Goal: Task Accomplishment & Management: Manage account settings

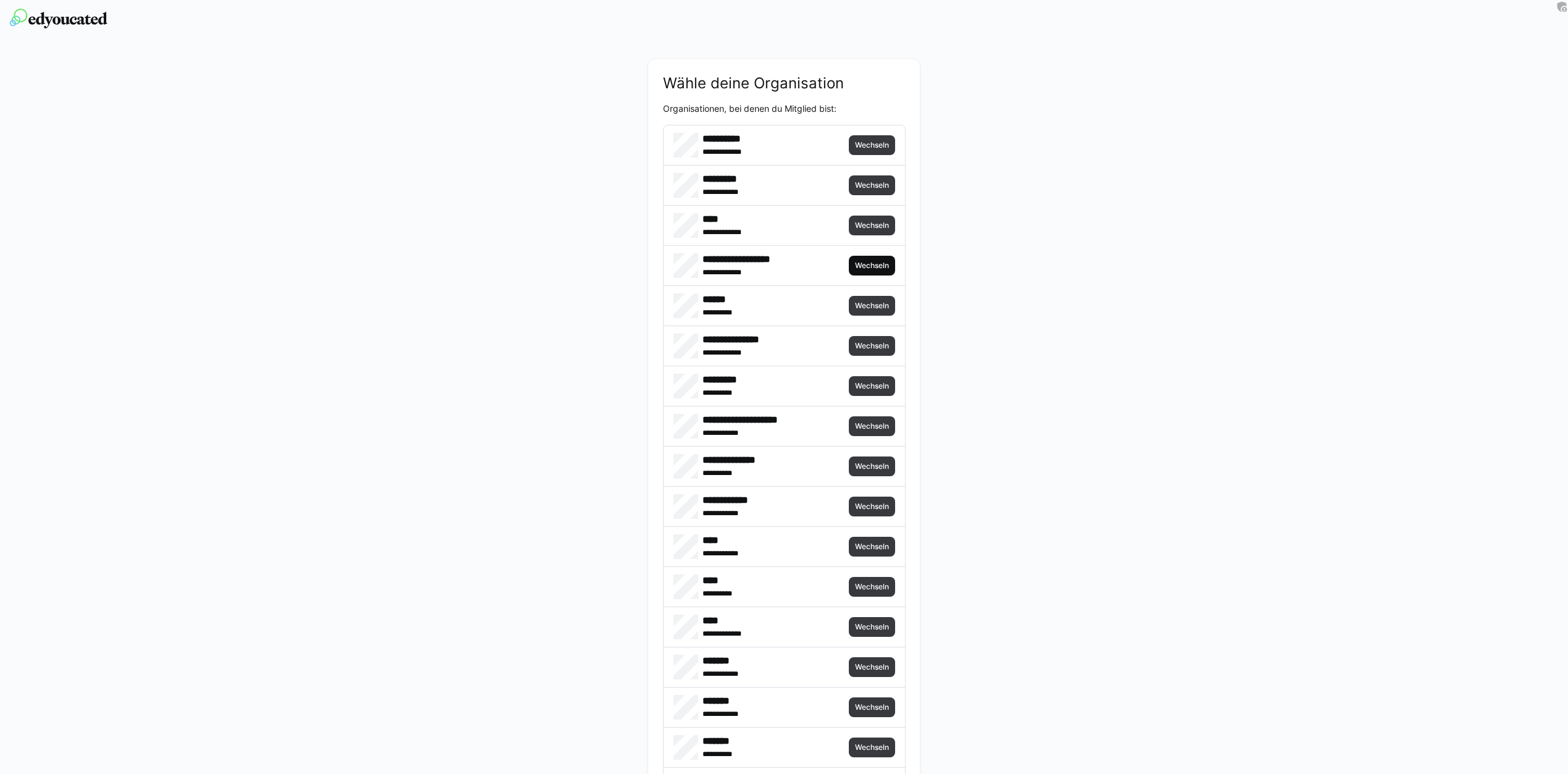
click at [872, 255] on span "Wechseln" at bounding box center [872, 265] width 46 height 20
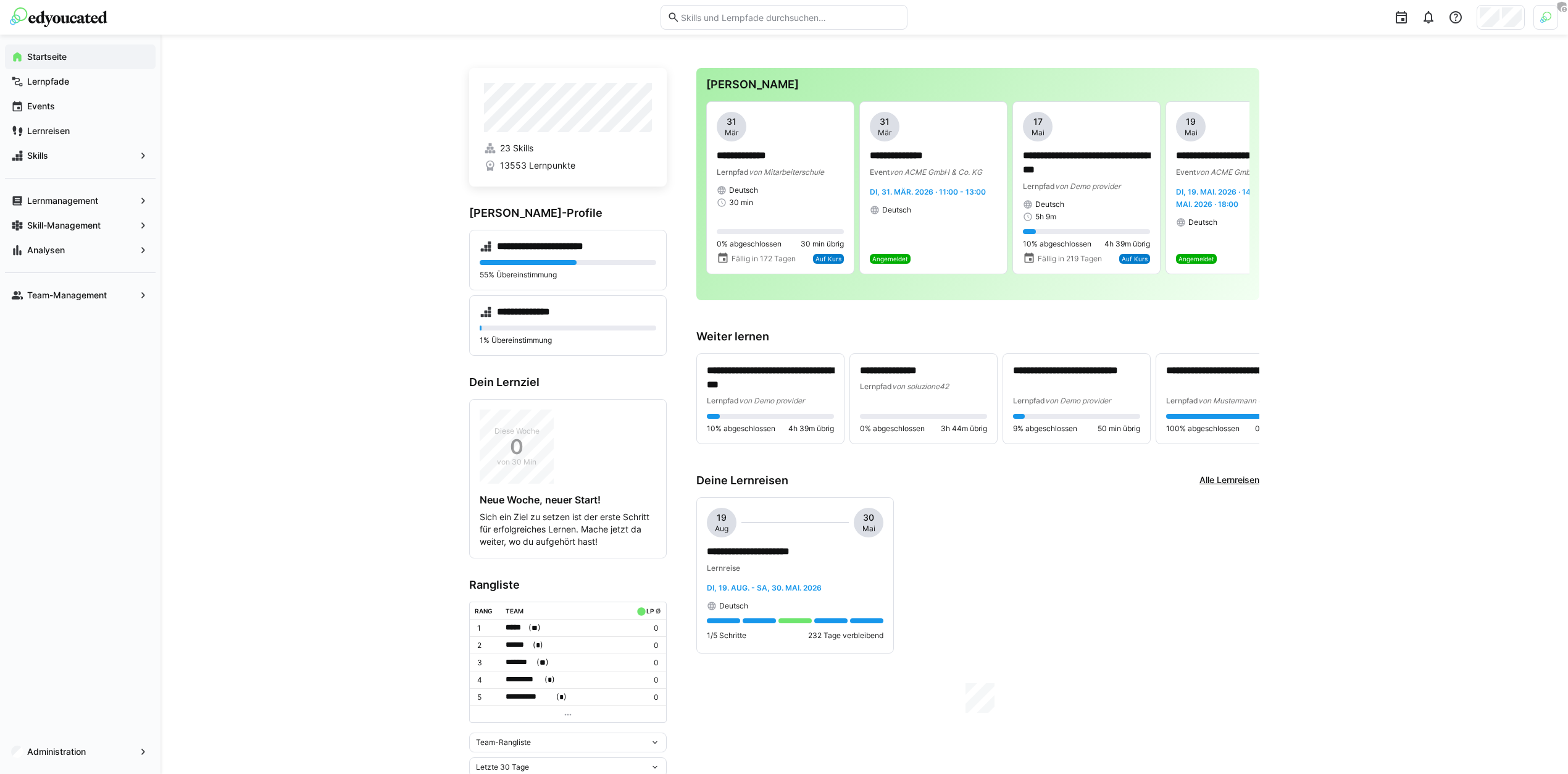
click at [1541, 17] on img at bounding box center [1545, 17] width 11 height 11
click at [1409, 142] on span "Aktivieren" at bounding box center [1410, 145] width 39 height 9
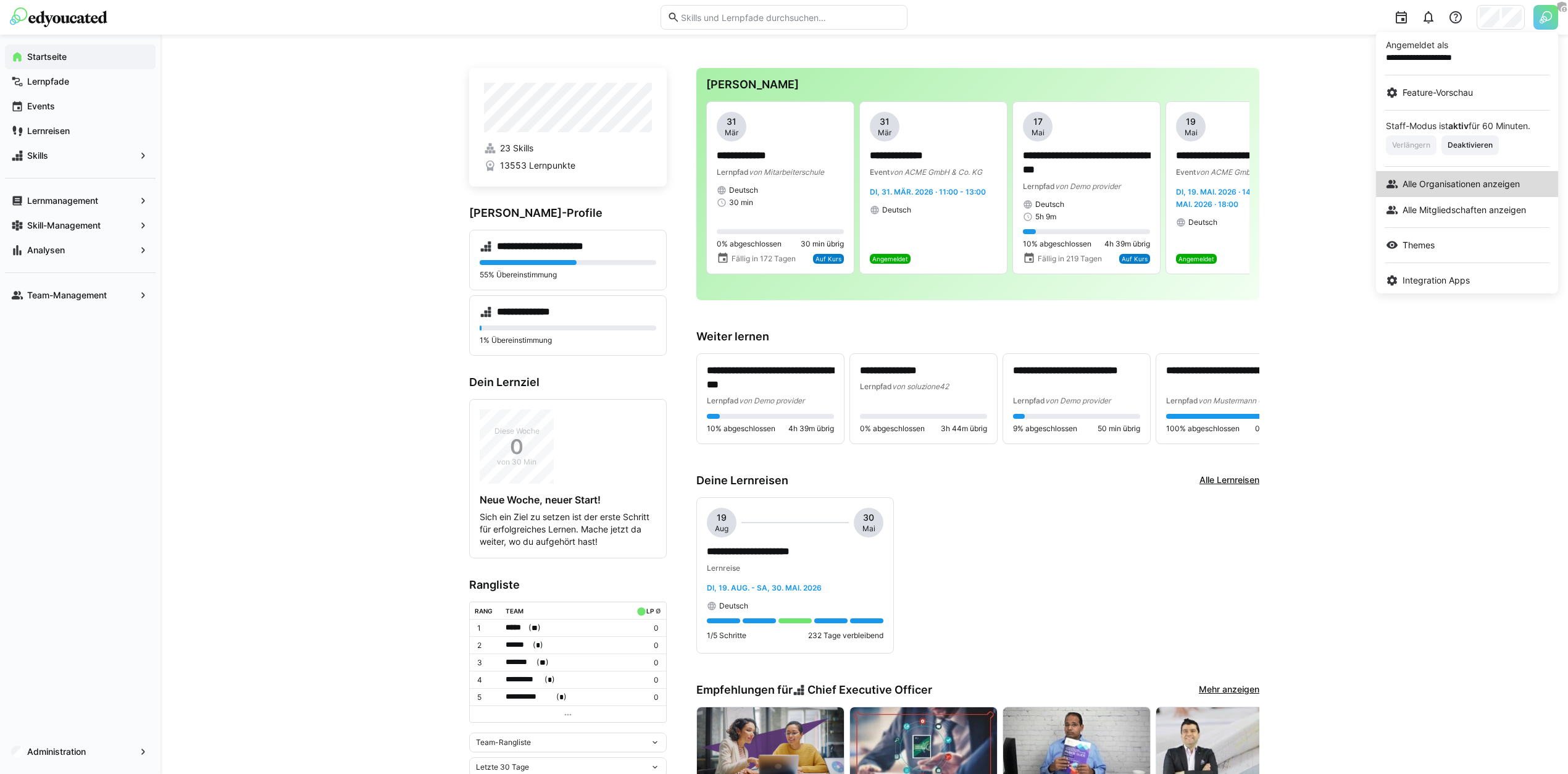
click at [1457, 187] on span "Alle Organisationen anzeigen" at bounding box center [1461, 184] width 117 height 12
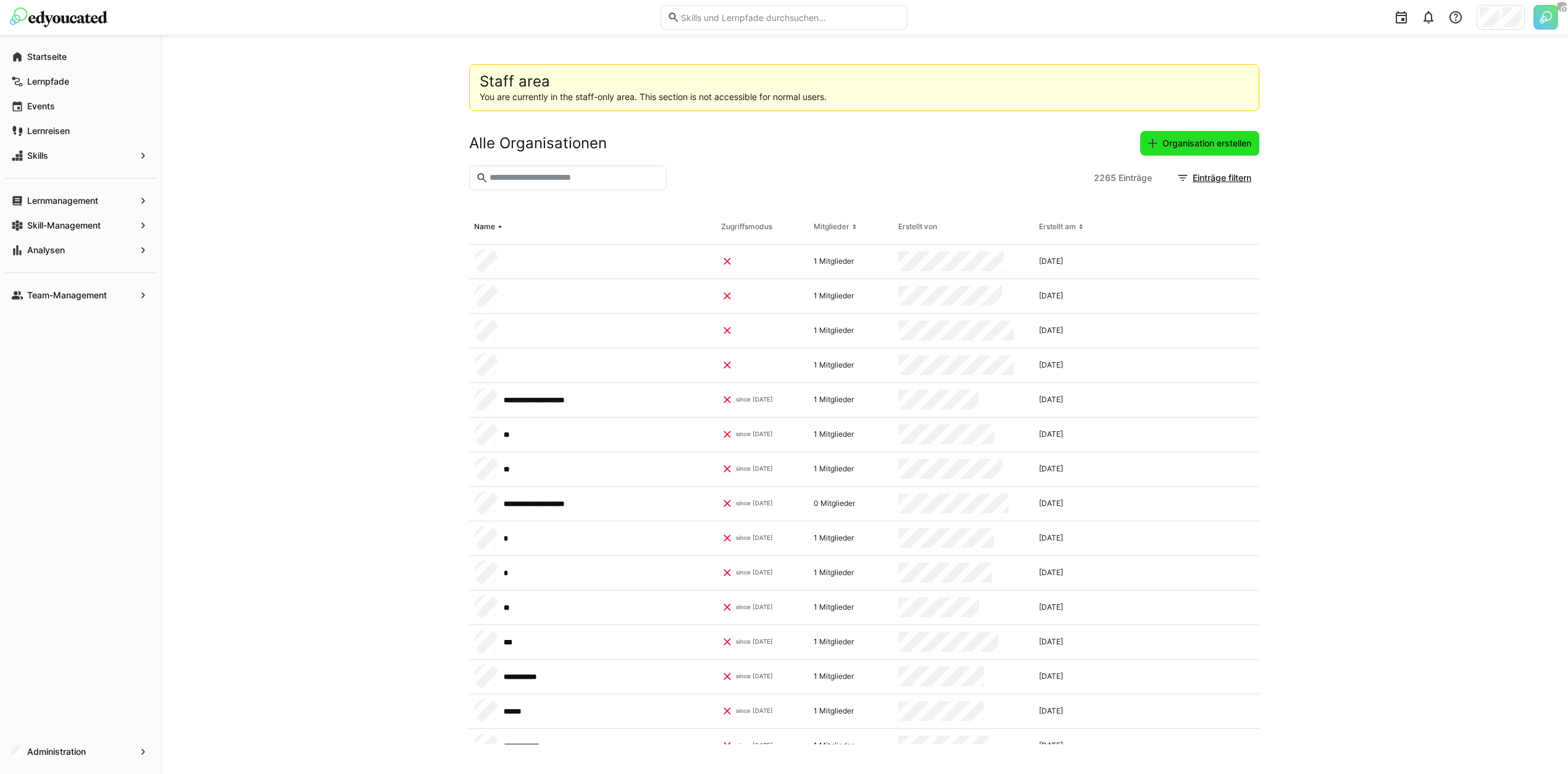
click at [1219, 138] on span "Organisation erstellen" at bounding box center [1206, 142] width 92 height 12
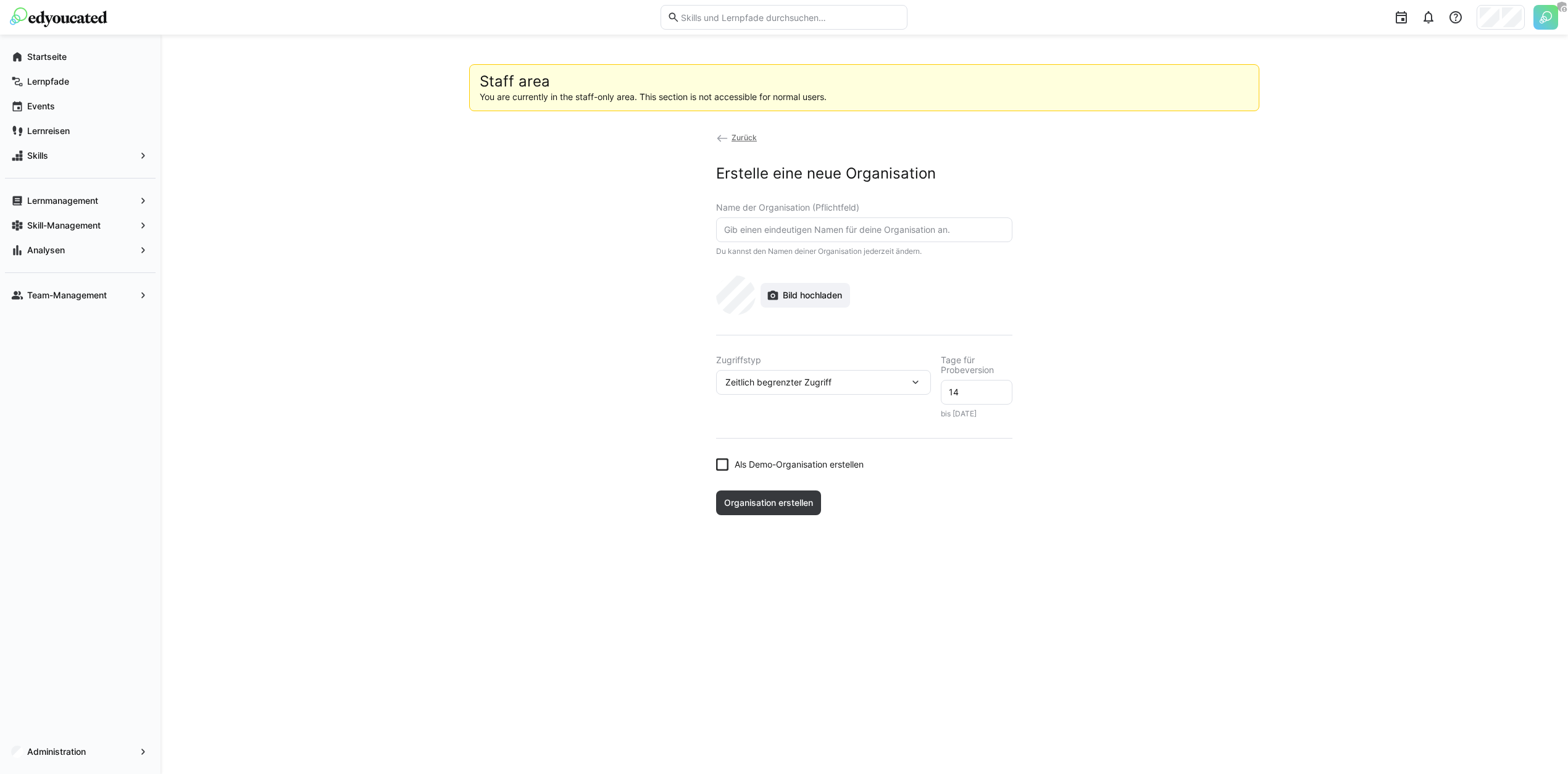
click at [802, 235] on eds-input at bounding box center [864, 230] width 296 height 25
type input "Gerolsteiner"
click at [827, 393] on div "Zeitlich begrenzter Zugriff" at bounding box center [824, 382] width 215 height 25
click at [808, 405] on span "Voller Zugriff" at bounding box center [824, 414] width 215 height 26
click at [766, 475] on span "Organisation erstellen" at bounding box center [768, 479] width 92 height 12
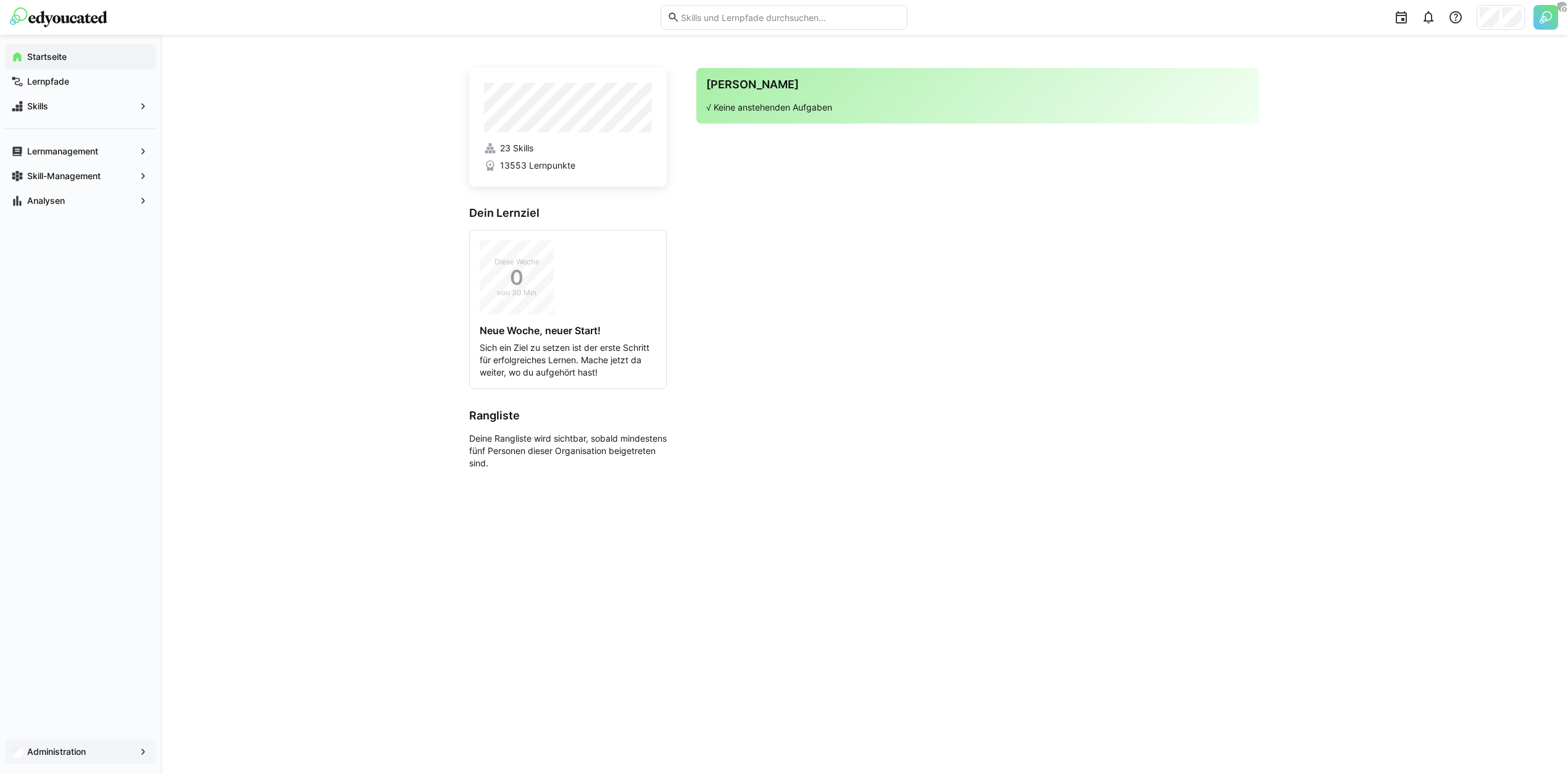
click at [87, 748] on span "Administration" at bounding box center [80, 751] width 110 height 12
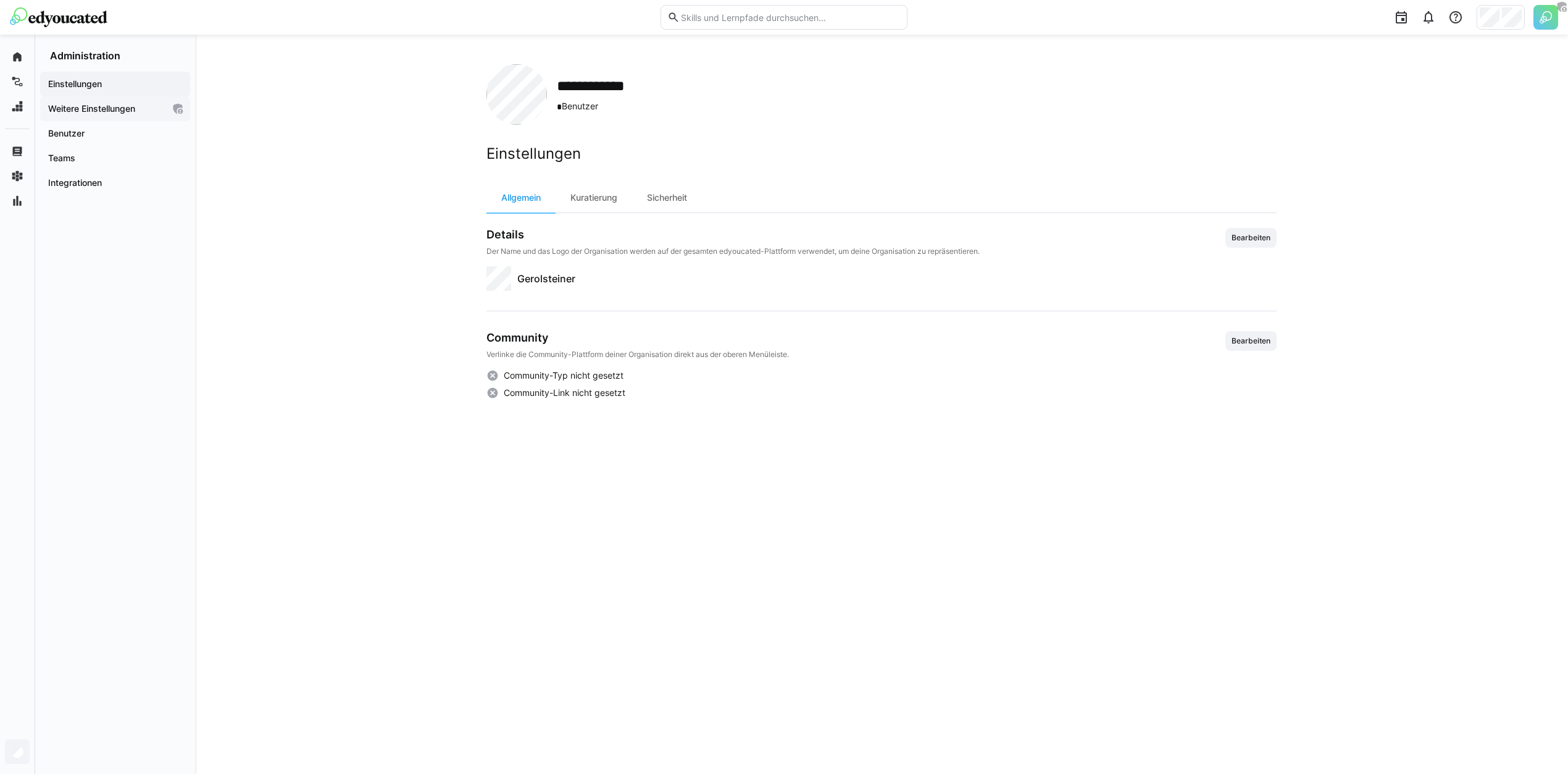
click at [0, 0] on app-navigation-label "Weitere Einstellungen" at bounding box center [0, 0] width 0 height 0
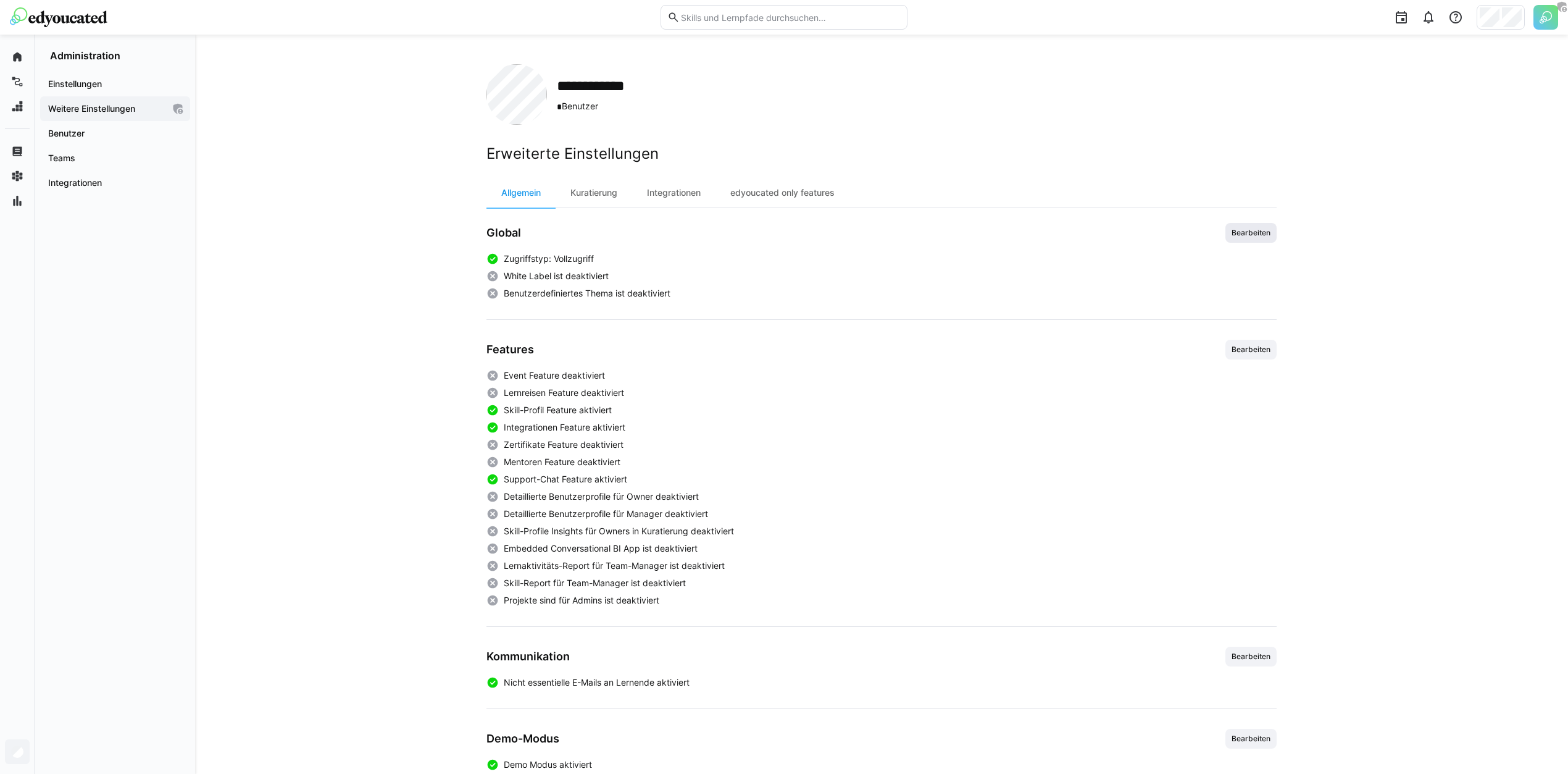
click at [1266, 237] on span "Bearbeiten" at bounding box center [1250, 233] width 41 height 9
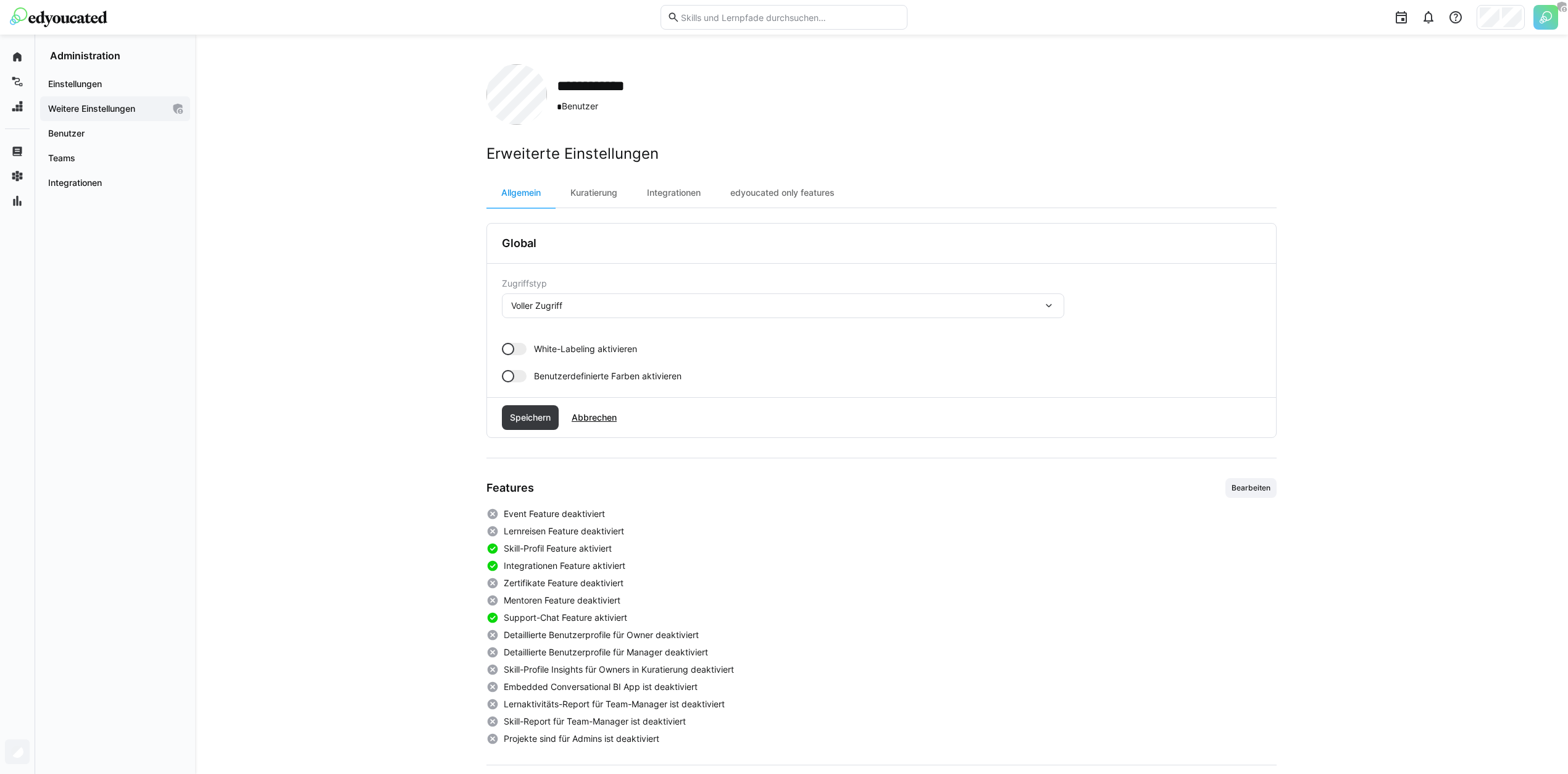
click at [509, 348] on div at bounding box center [507, 349] width 12 height 12
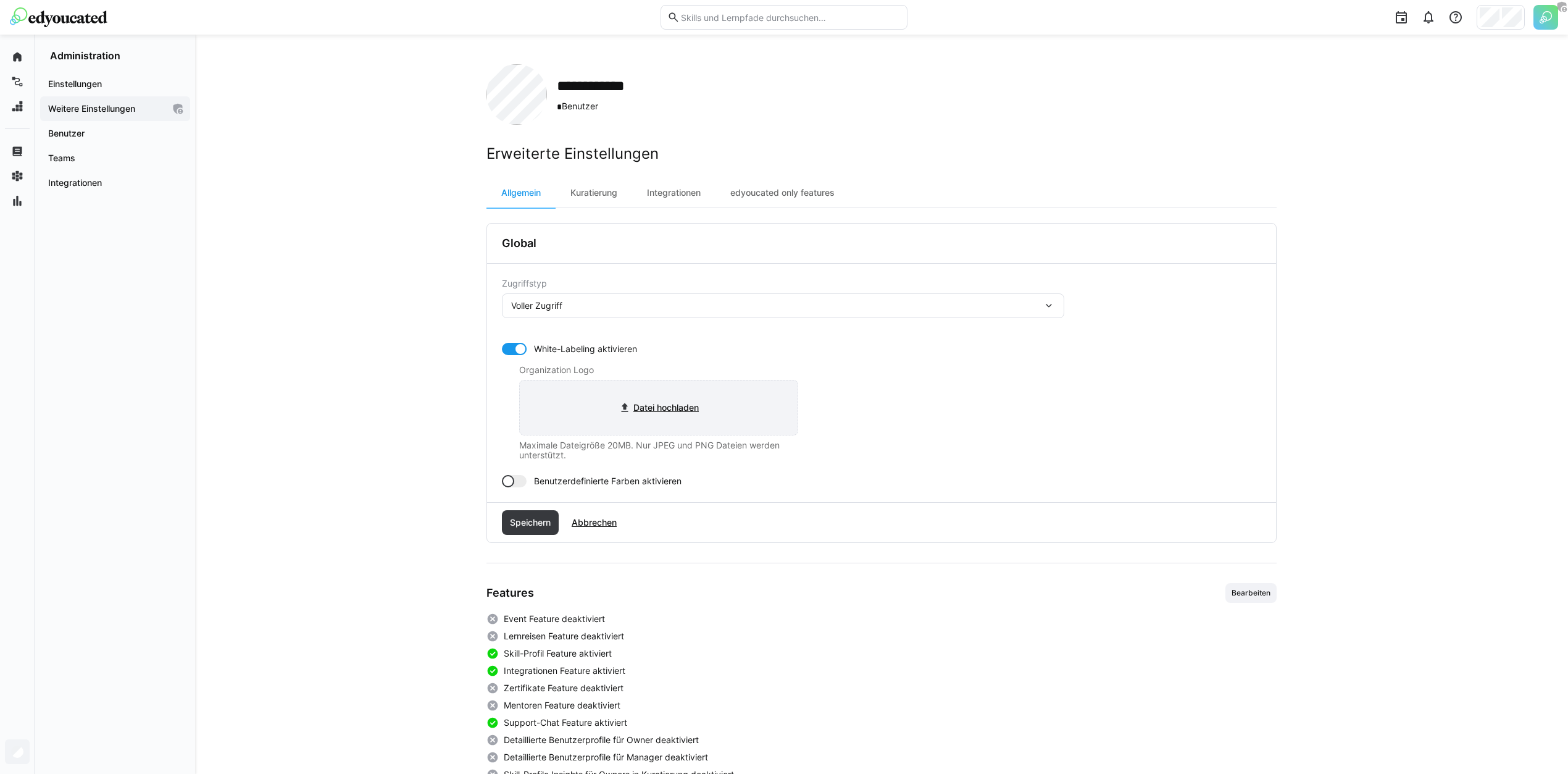
click at [688, 410] on input "file" at bounding box center [658, 407] width 278 height 55
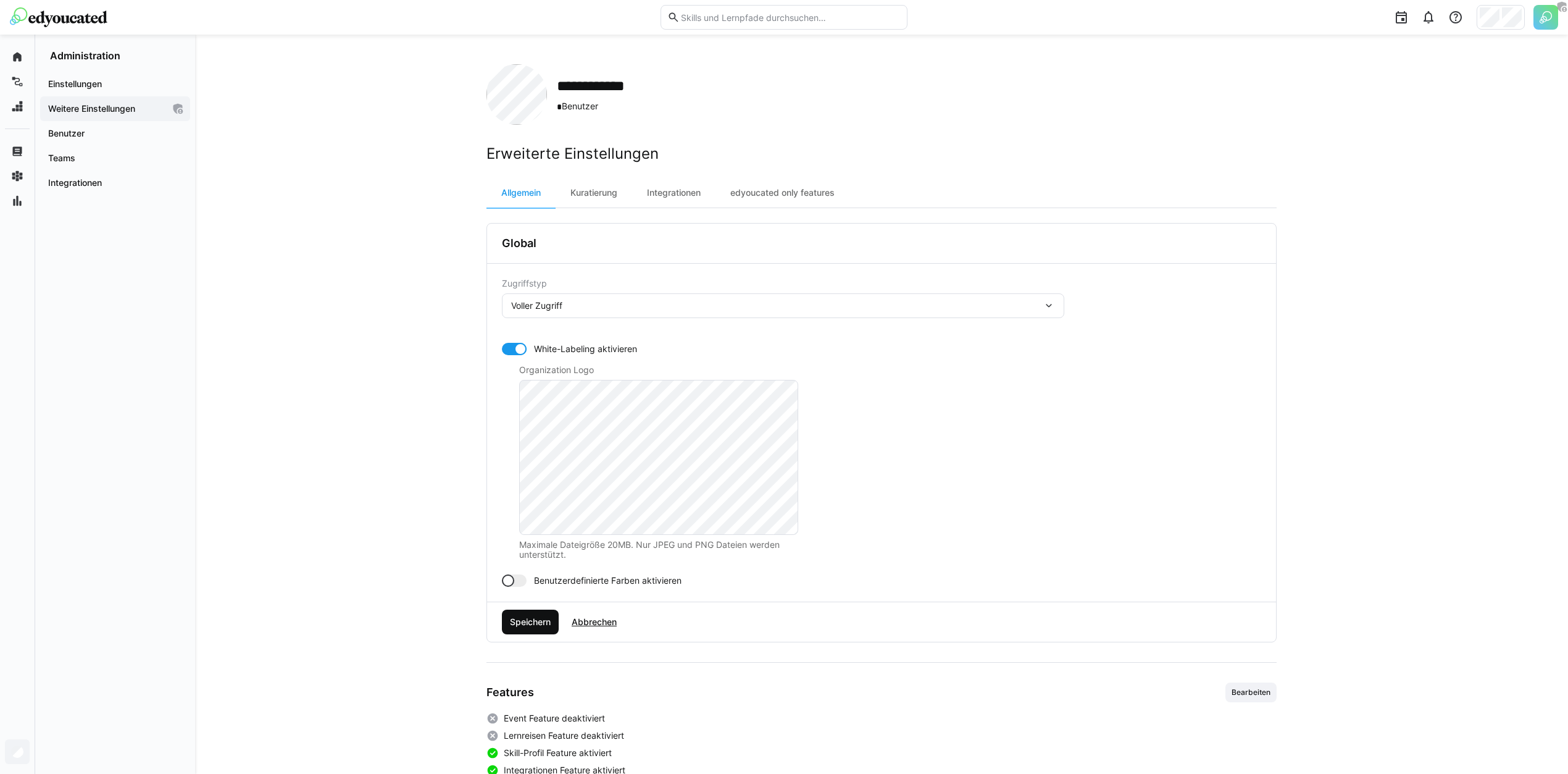
click at [537, 613] on span "Speichern" at bounding box center [530, 621] width 57 height 25
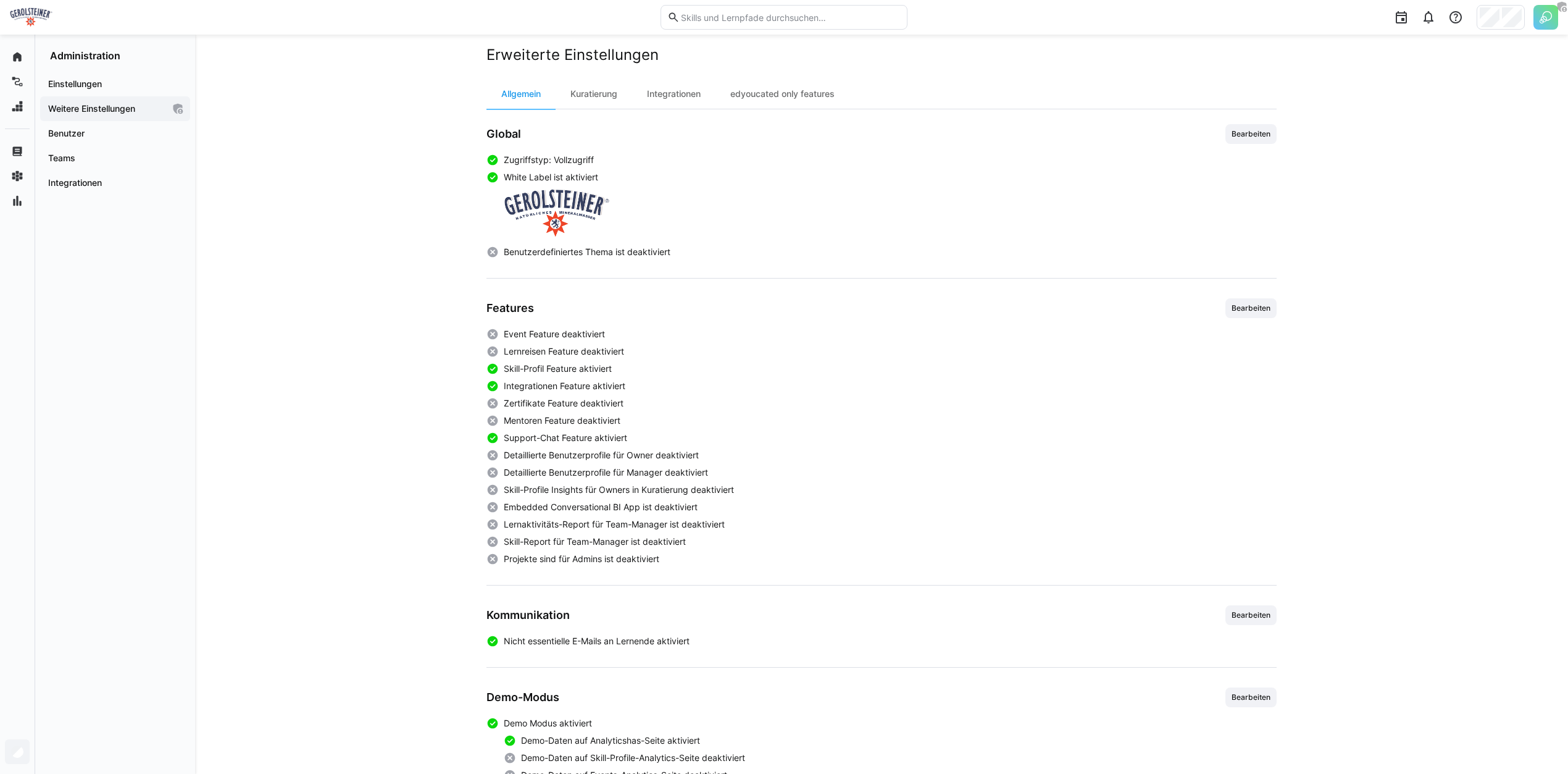
scroll to position [105, 0]
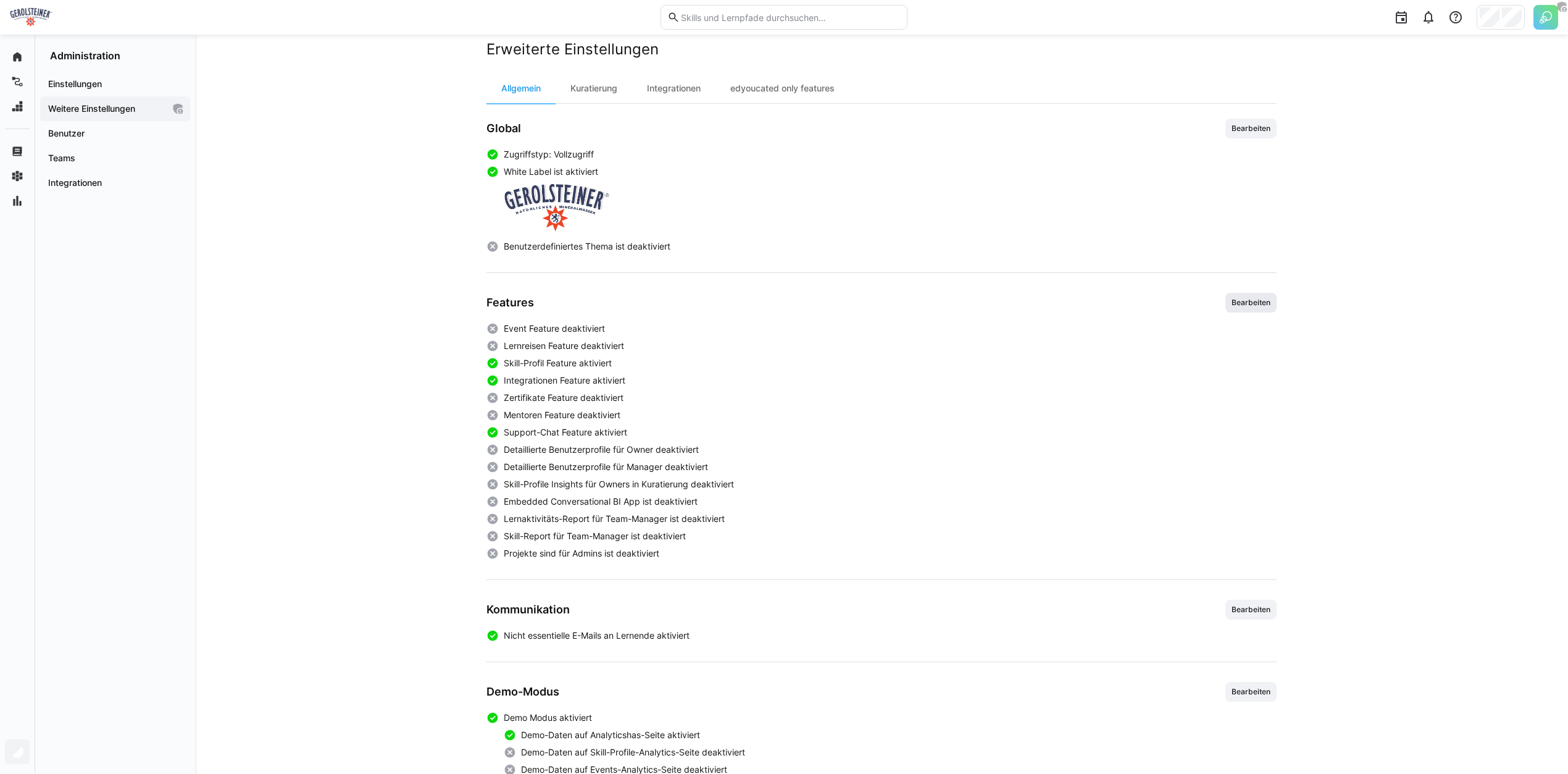
click at [1252, 302] on span "Bearbeiten" at bounding box center [1250, 303] width 41 height 9
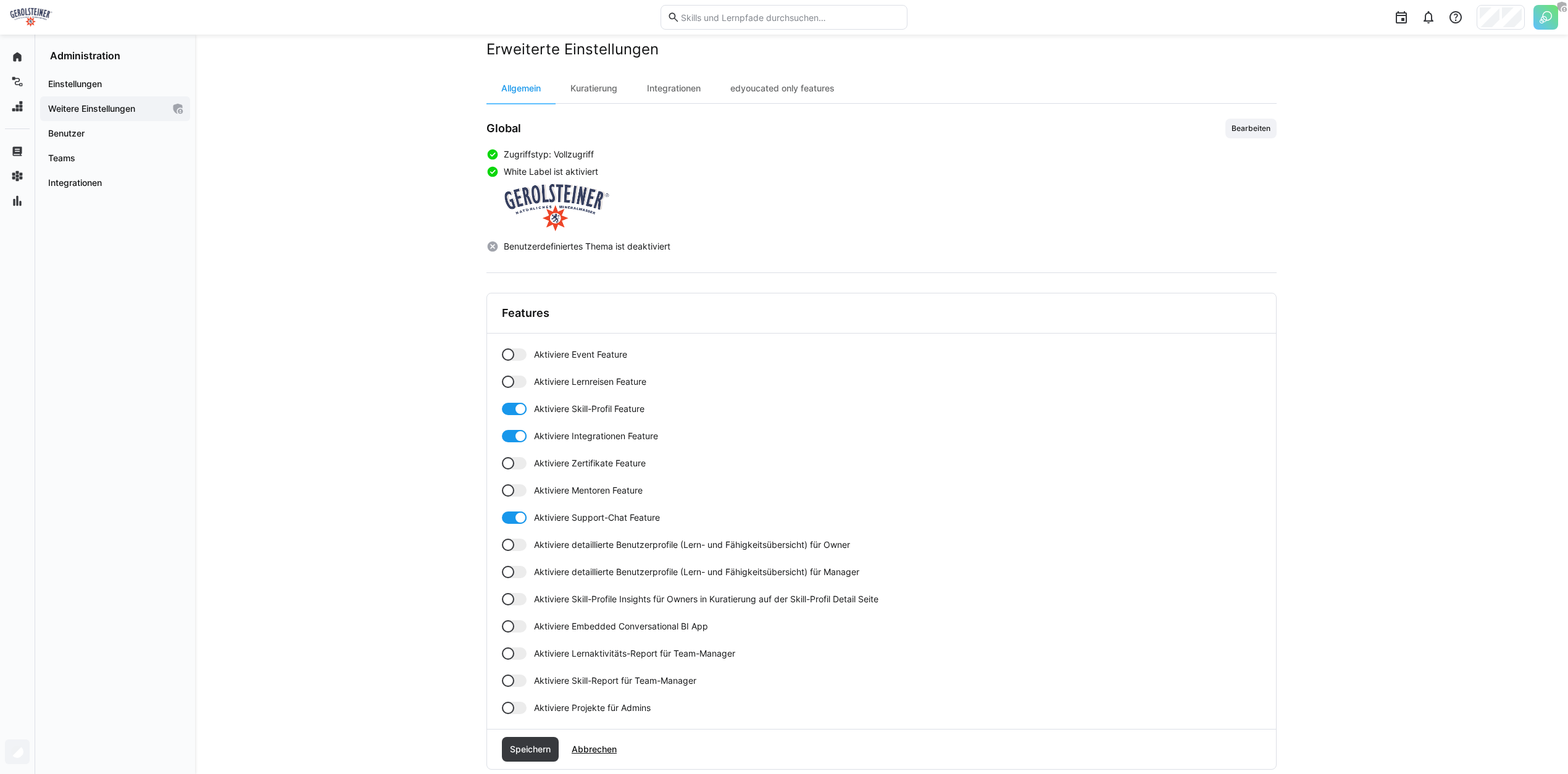
click at [505, 359] on div "Aktiviere Event Feature Aktiviere Lernreisen Feature Aktiviere Skill-Profil Fea…" at bounding box center [881, 531] width 760 height 366
click at [510, 374] on div "Aktiviere Event Feature Aktiviere Lernreisen Feature Aktiviere Skill-Profil Fea…" at bounding box center [881, 531] width 760 height 366
click at [511, 375] on div at bounding box center [507, 381] width 12 height 12
click at [515, 349] on div at bounding box center [514, 354] width 24 height 12
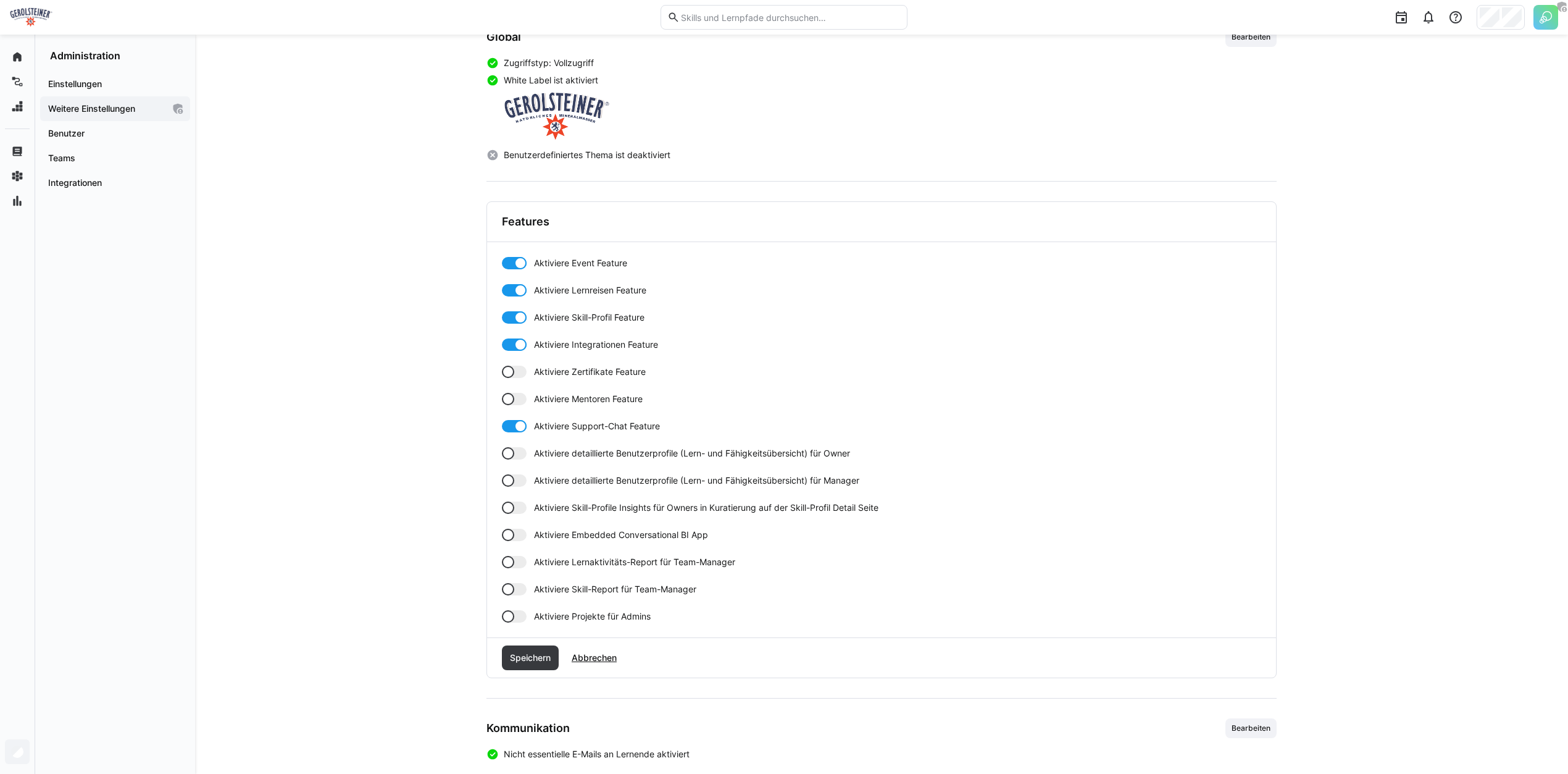
scroll to position [201, 0]
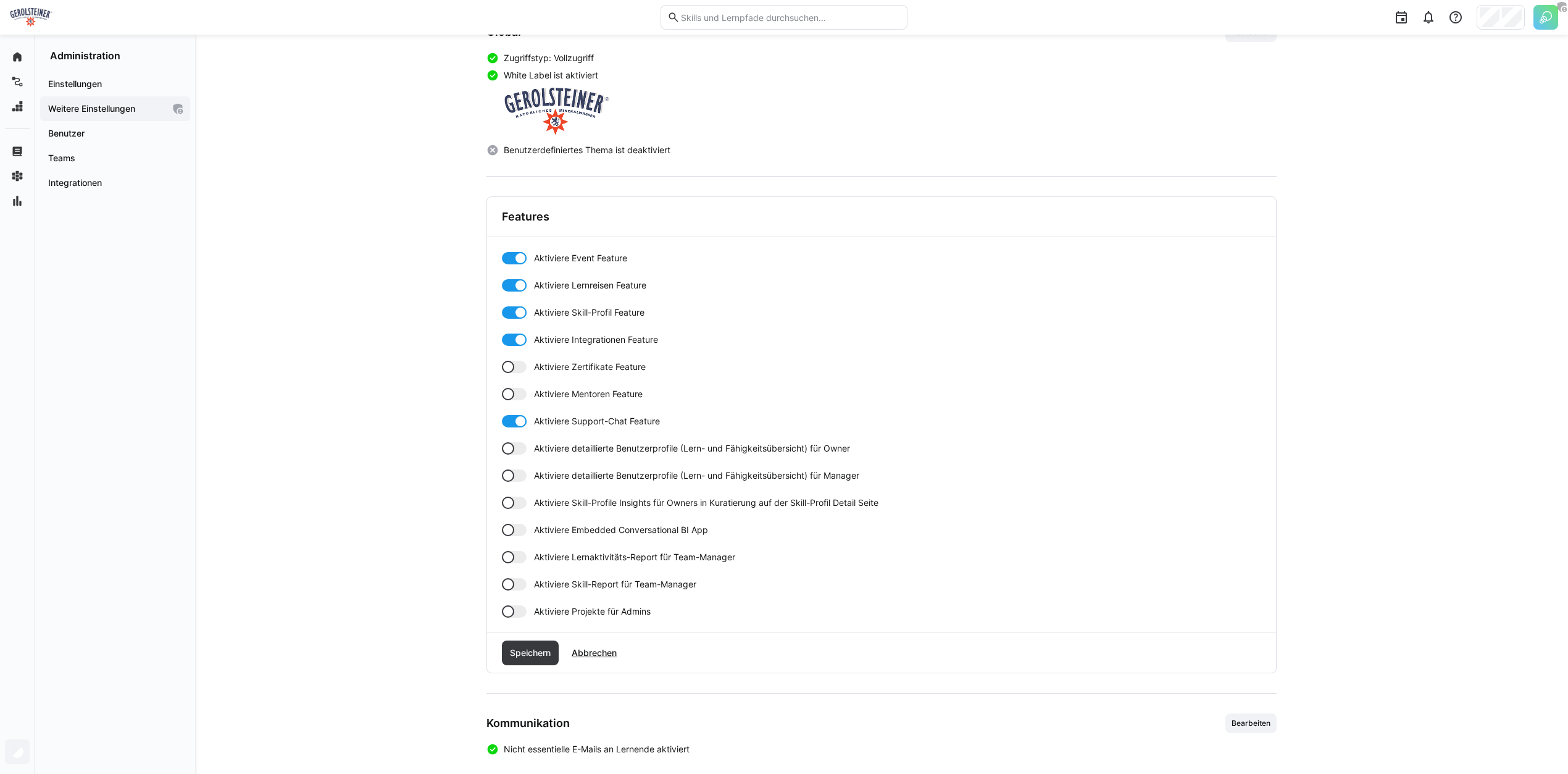
click at [522, 365] on div at bounding box center [514, 367] width 24 height 12
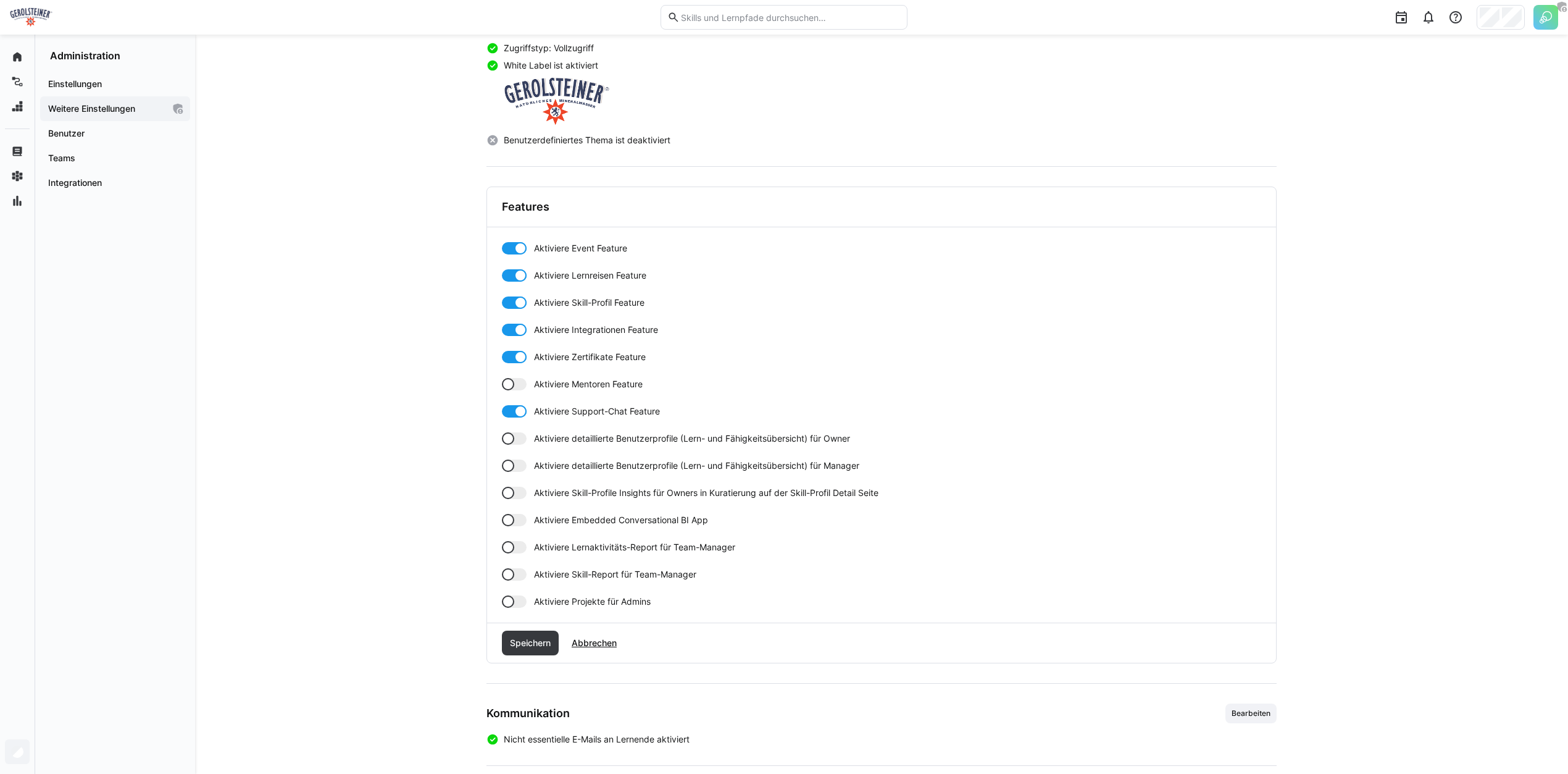
scroll to position [225, 0]
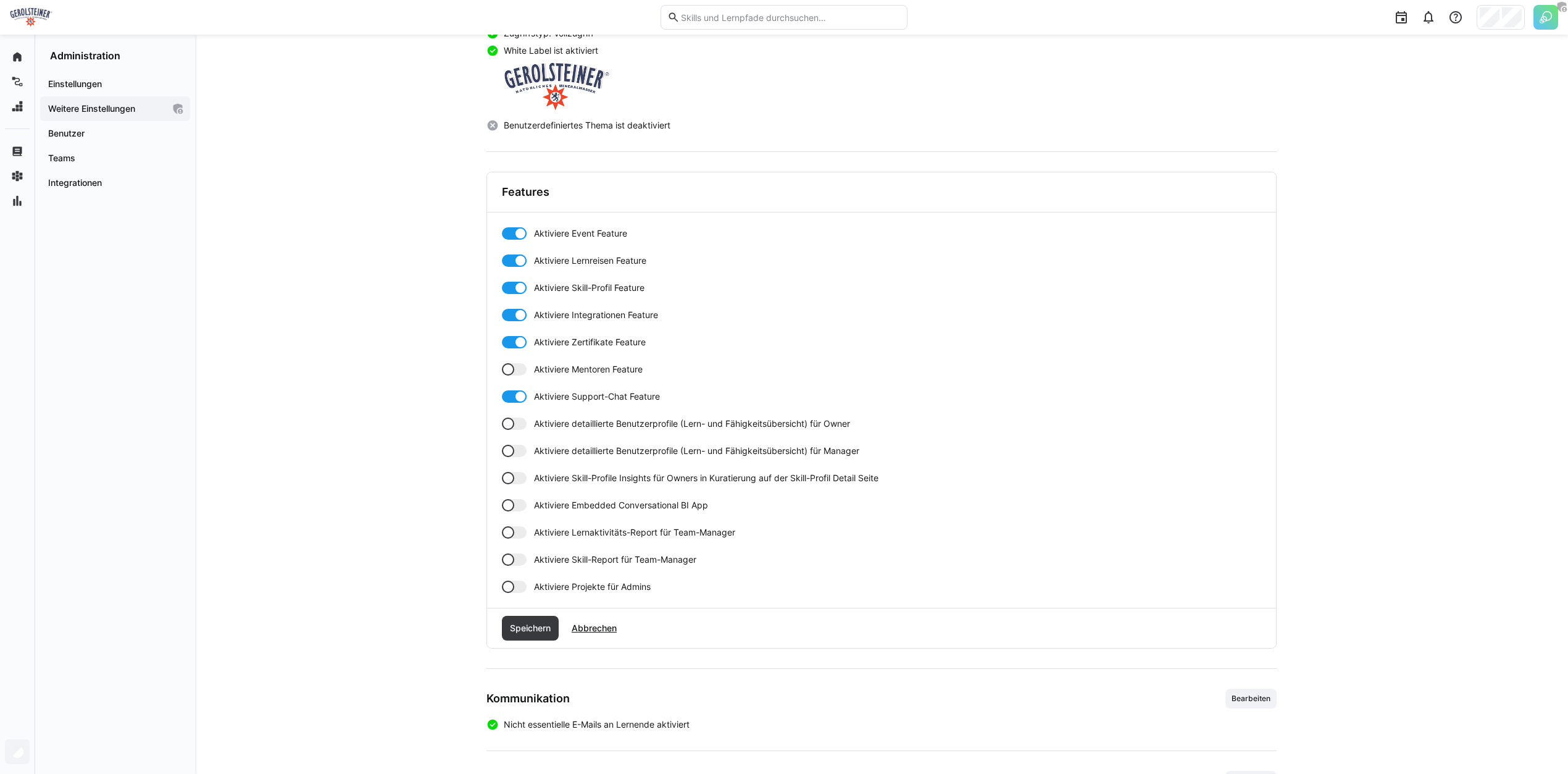
click at [505, 418] on div at bounding box center [507, 423] width 12 height 12
click at [513, 453] on div at bounding box center [507, 451] width 12 height 12
click at [513, 478] on div at bounding box center [507, 477] width 12 height 12
click at [514, 533] on div at bounding box center [514, 532] width 24 height 12
click at [503, 568] on div "Aktiviere Event Feature Aktiviere Lernreisen Feature Aktiviere Skill-Profil Fea…" at bounding box center [881, 410] width 760 height 366
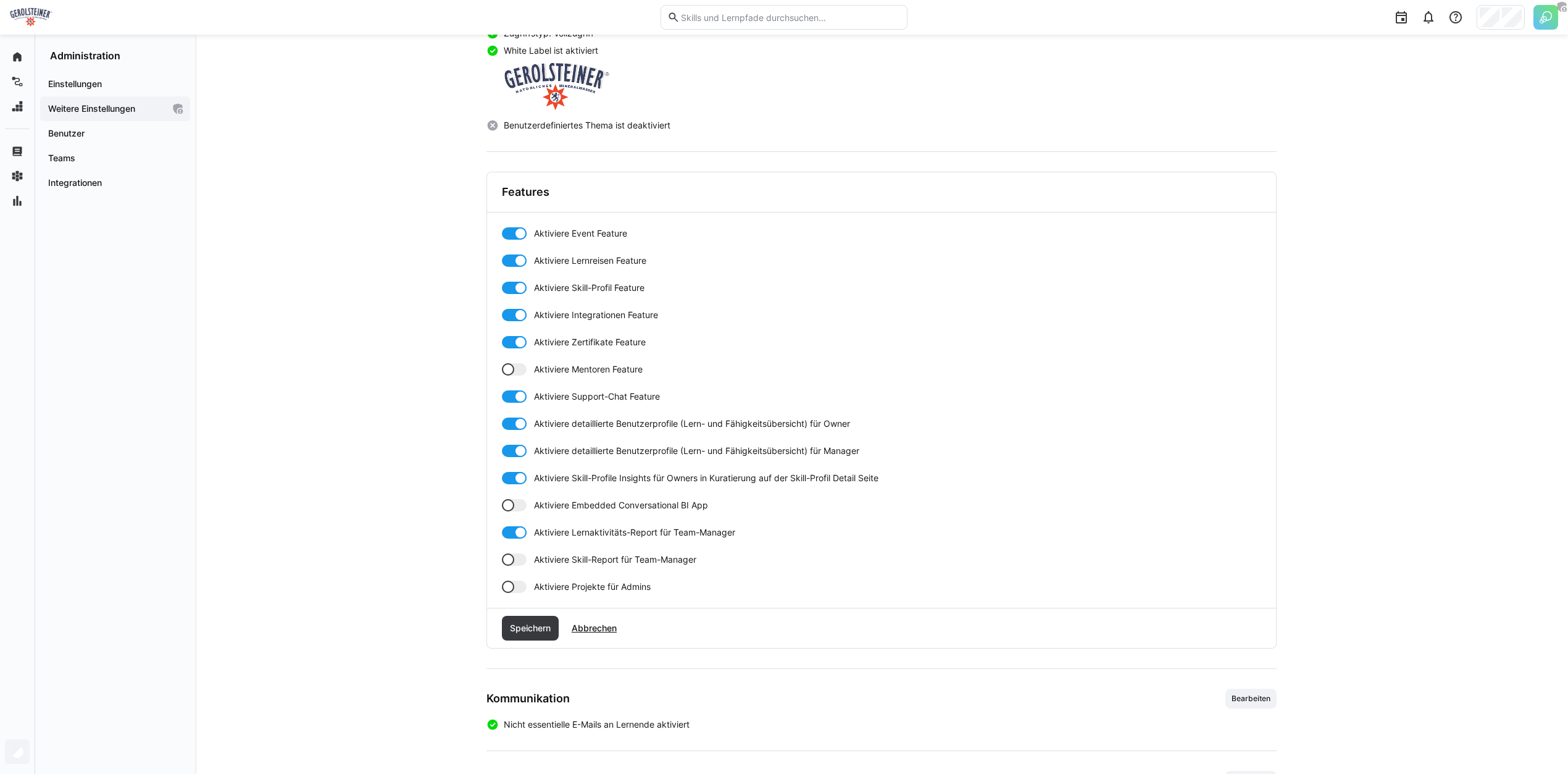
click at [509, 559] on div at bounding box center [507, 559] width 12 height 12
click at [514, 586] on div at bounding box center [514, 586] width 24 height 12
click at [534, 625] on span "Speichern" at bounding box center [530, 628] width 44 height 12
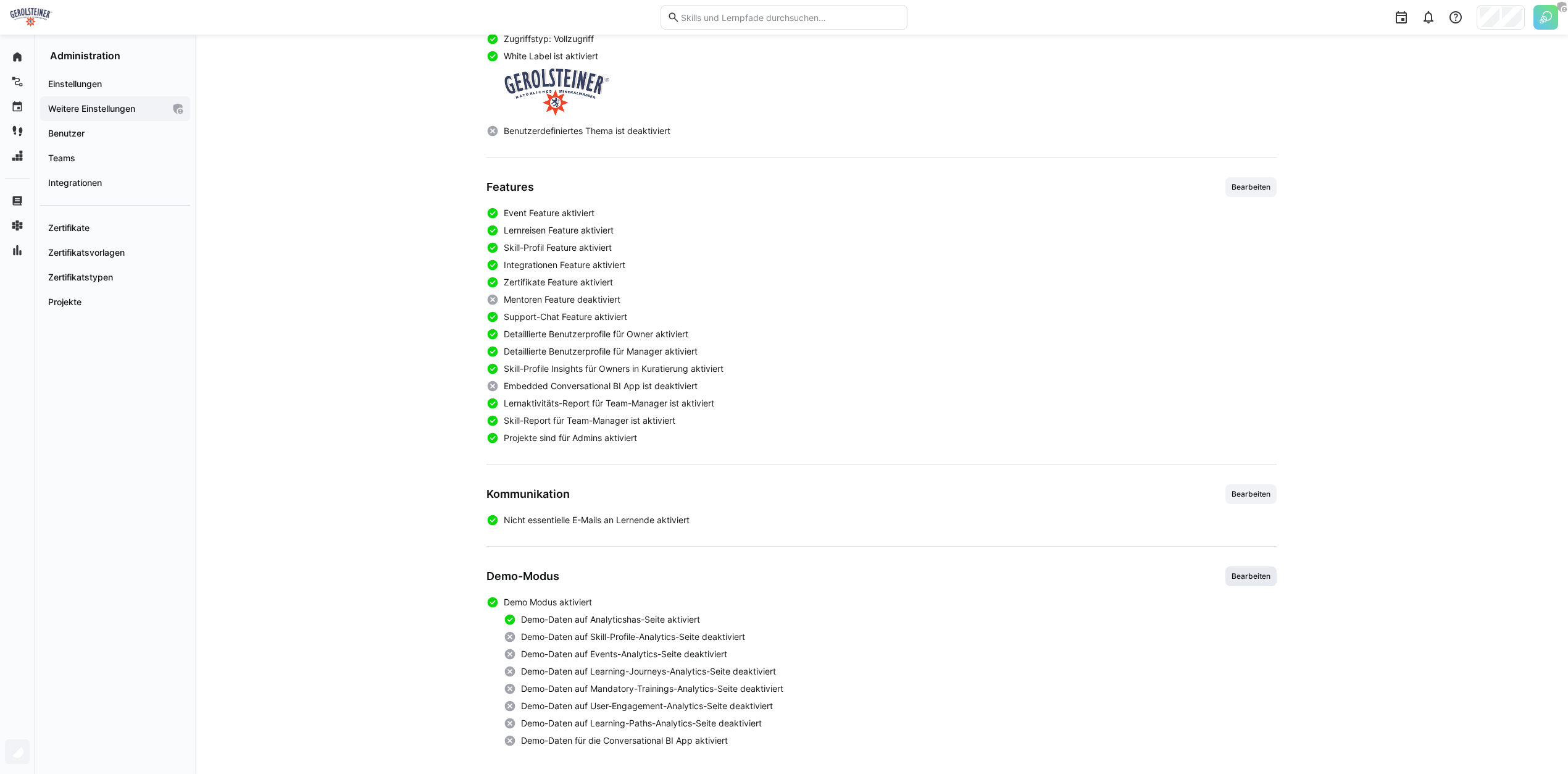
click at [1244, 572] on span "Bearbeiten" at bounding box center [1250, 576] width 41 height 9
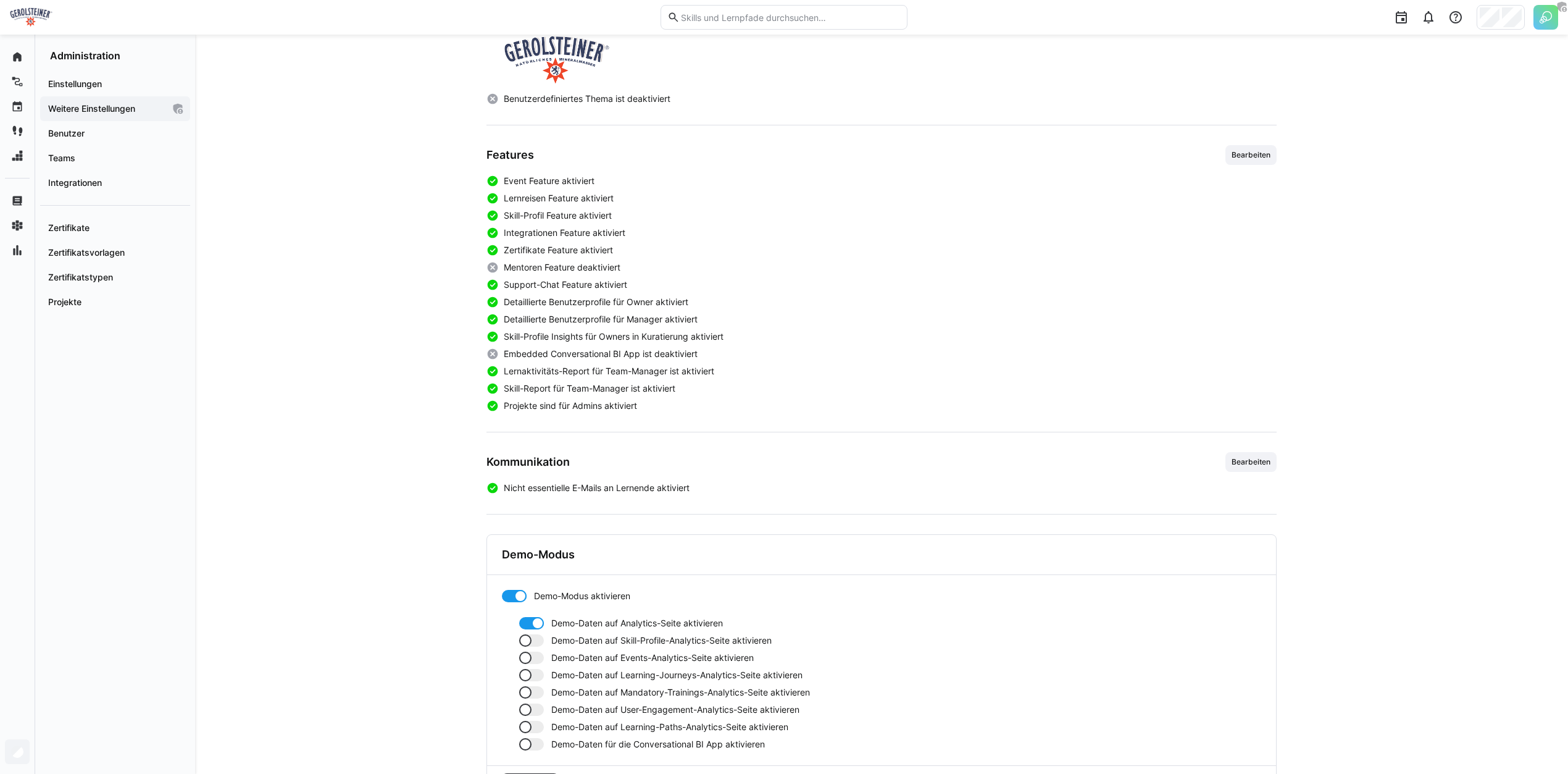
scroll to position [310, 0]
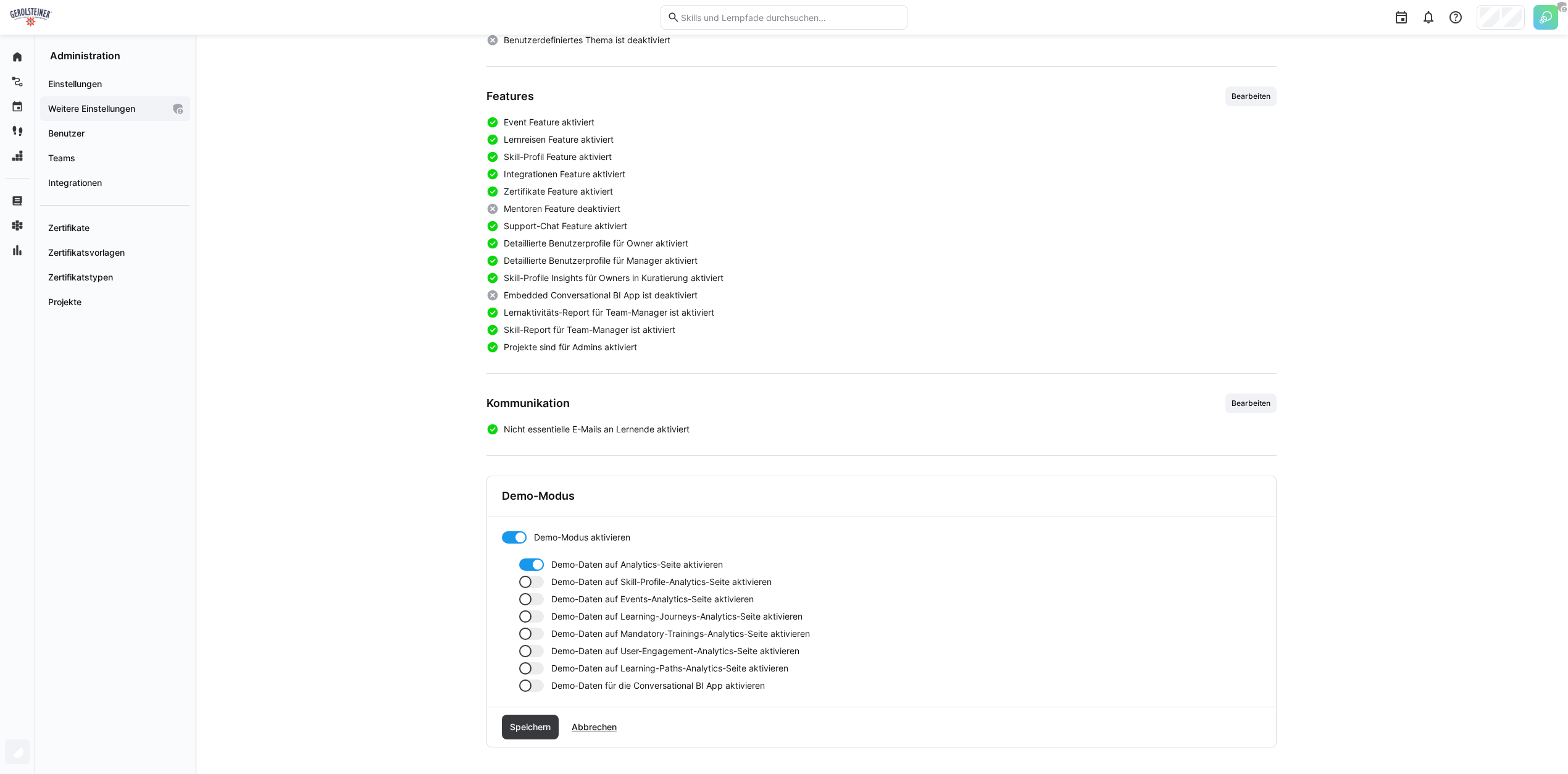
click at [538, 579] on div at bounding box center [531, 581] width 24 height 12
click at [535, 602] on div at bounding box center [531, 599] width 24 height 12
click at [534, 618] on div at bounding box center [531, 616] width 24 height 12
click at [534, 637] on div "Demo-Daten auf Analytics-Seite aktivieren Demo-Daten auf Skill-Profile-Analytic…" at bounding box center [881, 624] width 760 height 133
click at [533, 638] on div "Demo-Daten auf Analytics-Seite aktivieren Demo-Daten auf Skill-Profile-Analytic…" at bounding box center [881, 624] width 760 height 133
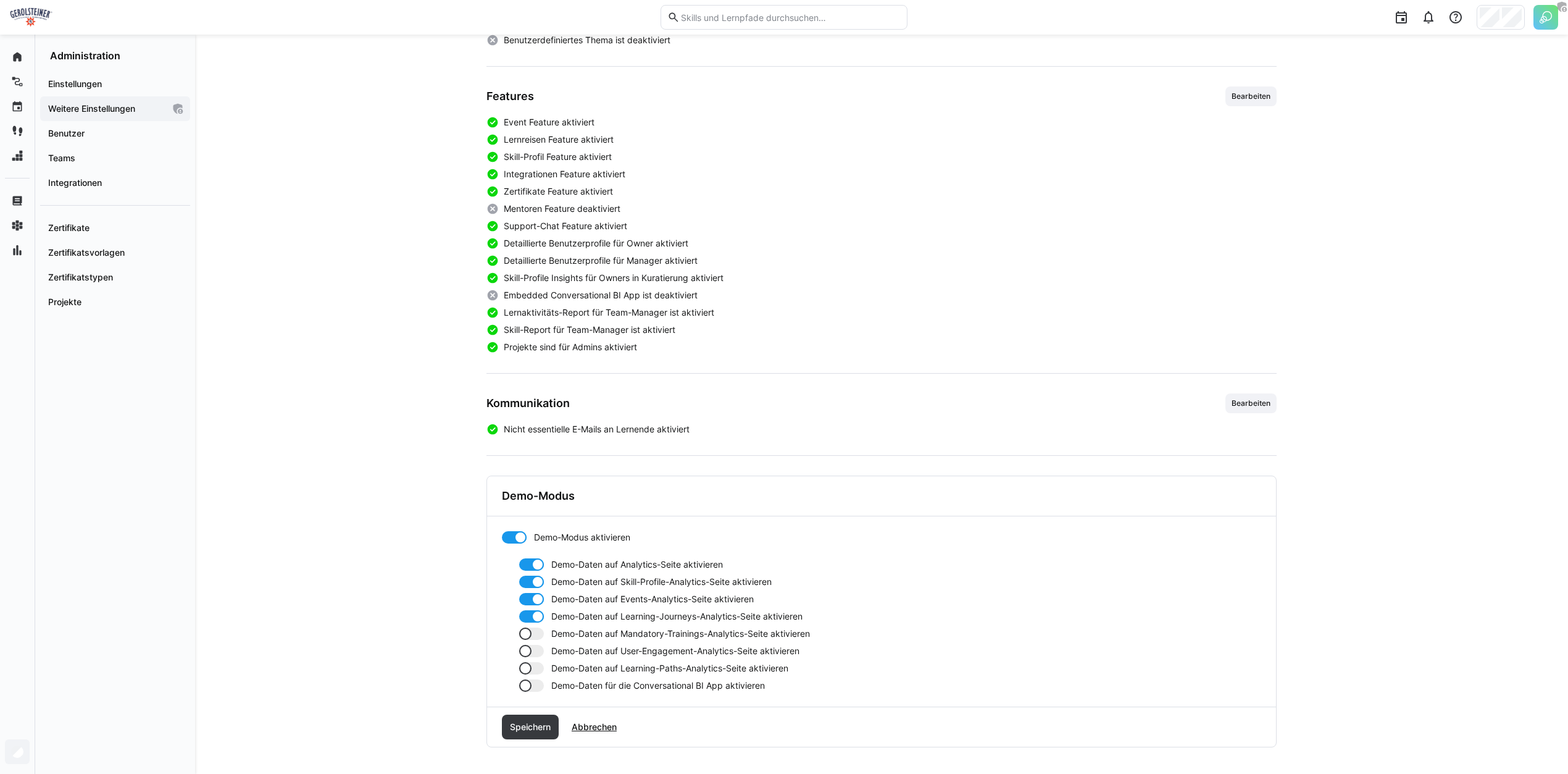
click at [532, 634] on div at bounding box center [531, 633] width 24 height 12
click at [536, 649] on div at bounding box center [531, 650] width 24 height 12
click at [534, 665] on div at bounding box center [531, 667] width 24 height 12
click at [537, 686] on div at bounding box center [531, 684] width 24 height 12
click at [545, 730] on span "Speichern" at bounding box center [530, 726] width 44 height 12
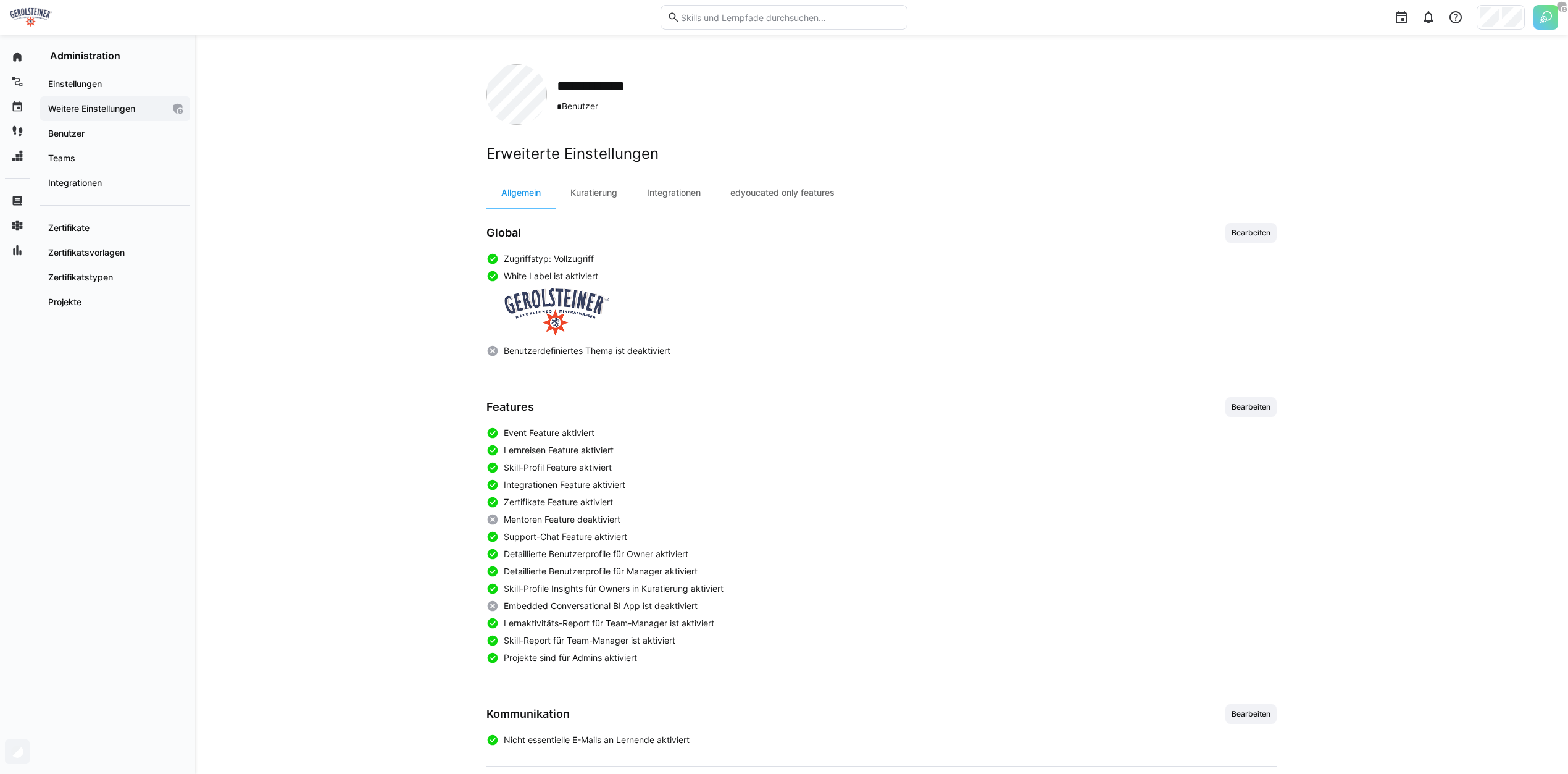
scroll to position [0, 0]
click at [612, 190] on div "Kuratierung" at bounding box center [593, 192] width 76 height 29
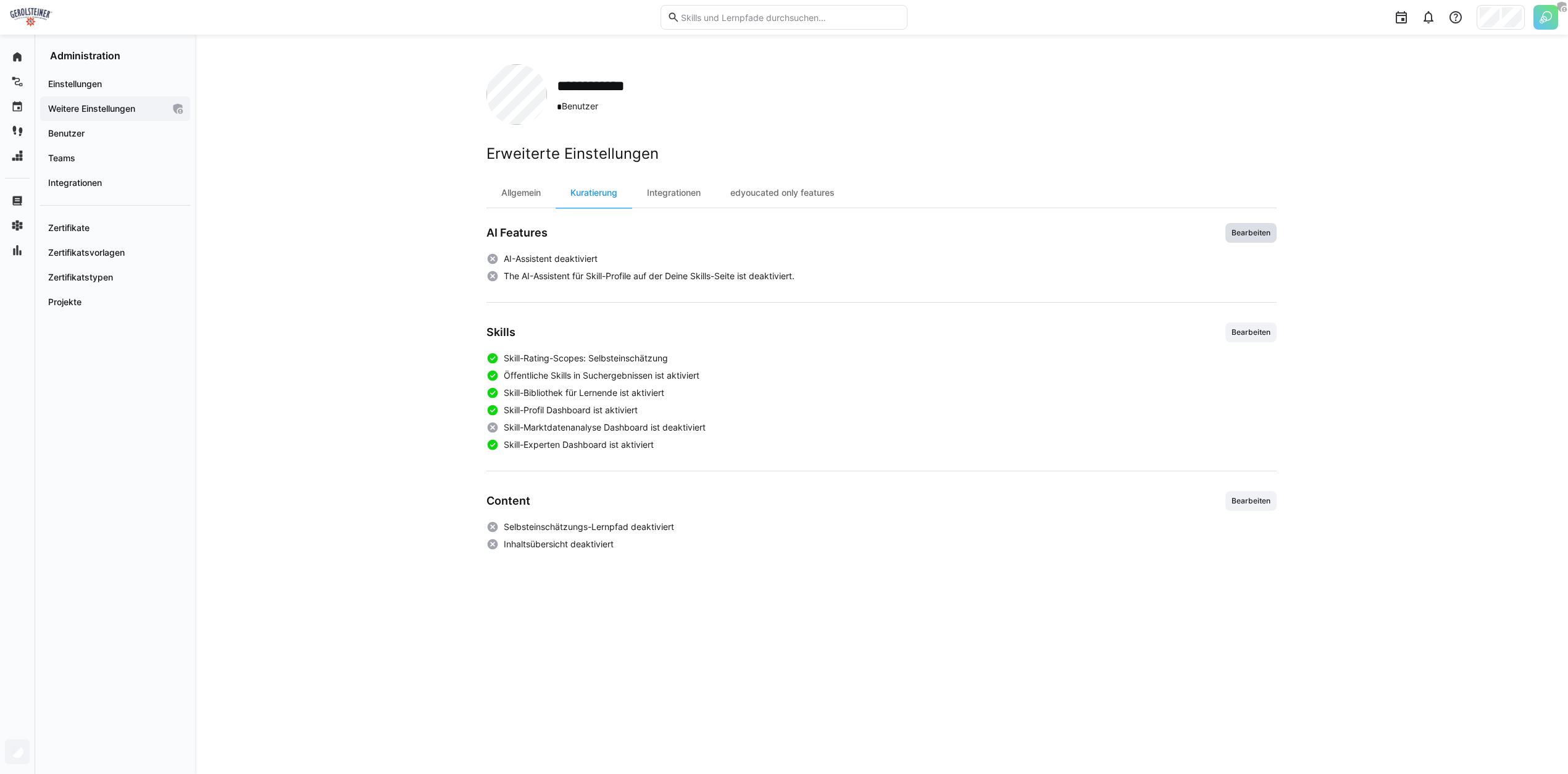
drag, startPoint x: 1243, startPoint y: 237, endPoint x: 1223, endPoint y: 238, distance: 20.0
click at [1243, 236] on span "Bearbeiten" at bounding box center [1250, 233] width 41 height 9
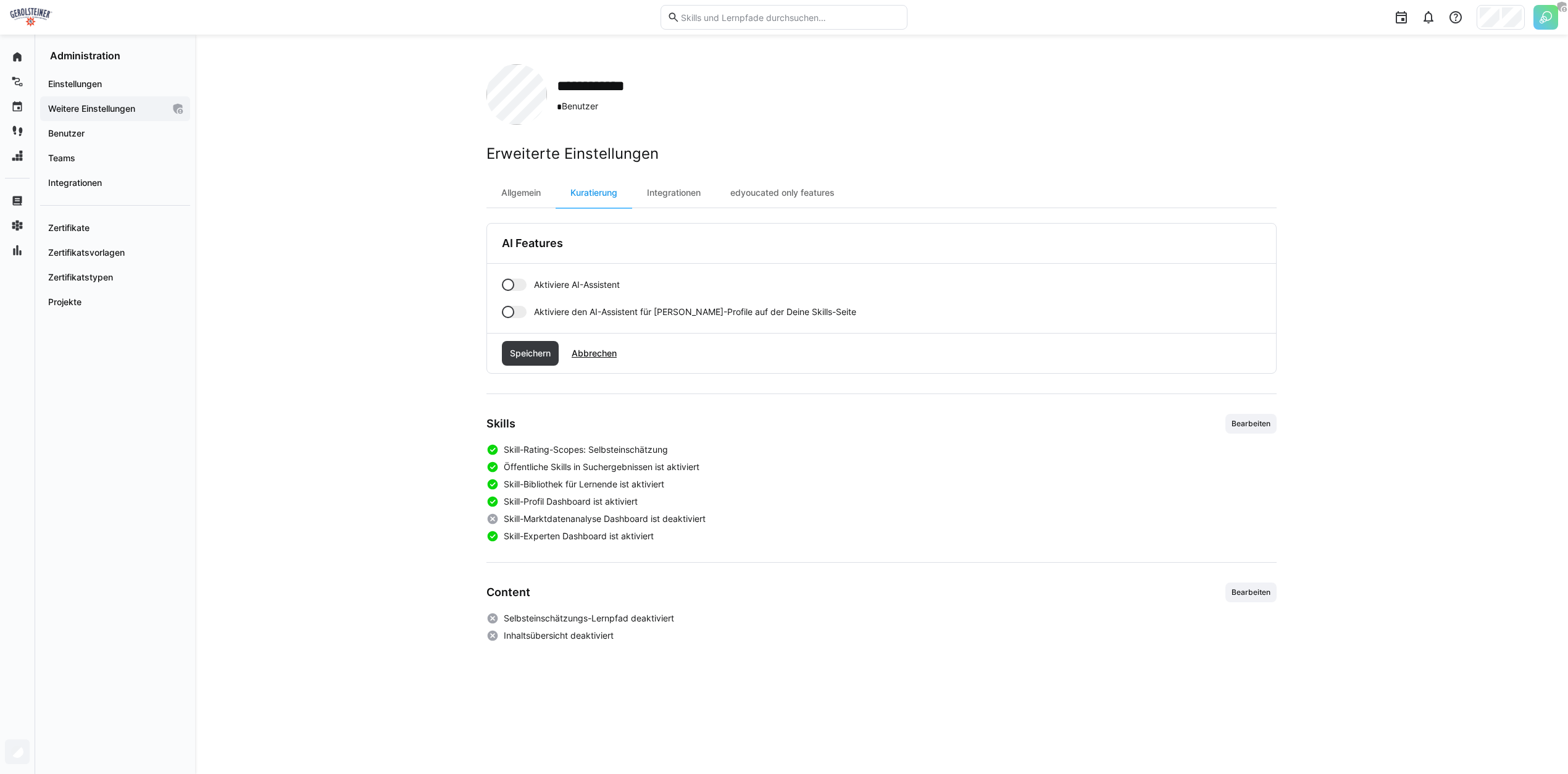
click at [521, 285] on div at bounding box center [514, 284] width 24 height 12
click at [531, 356] on span "Speichern" at bounding box center [530, 353] width 44 height 12
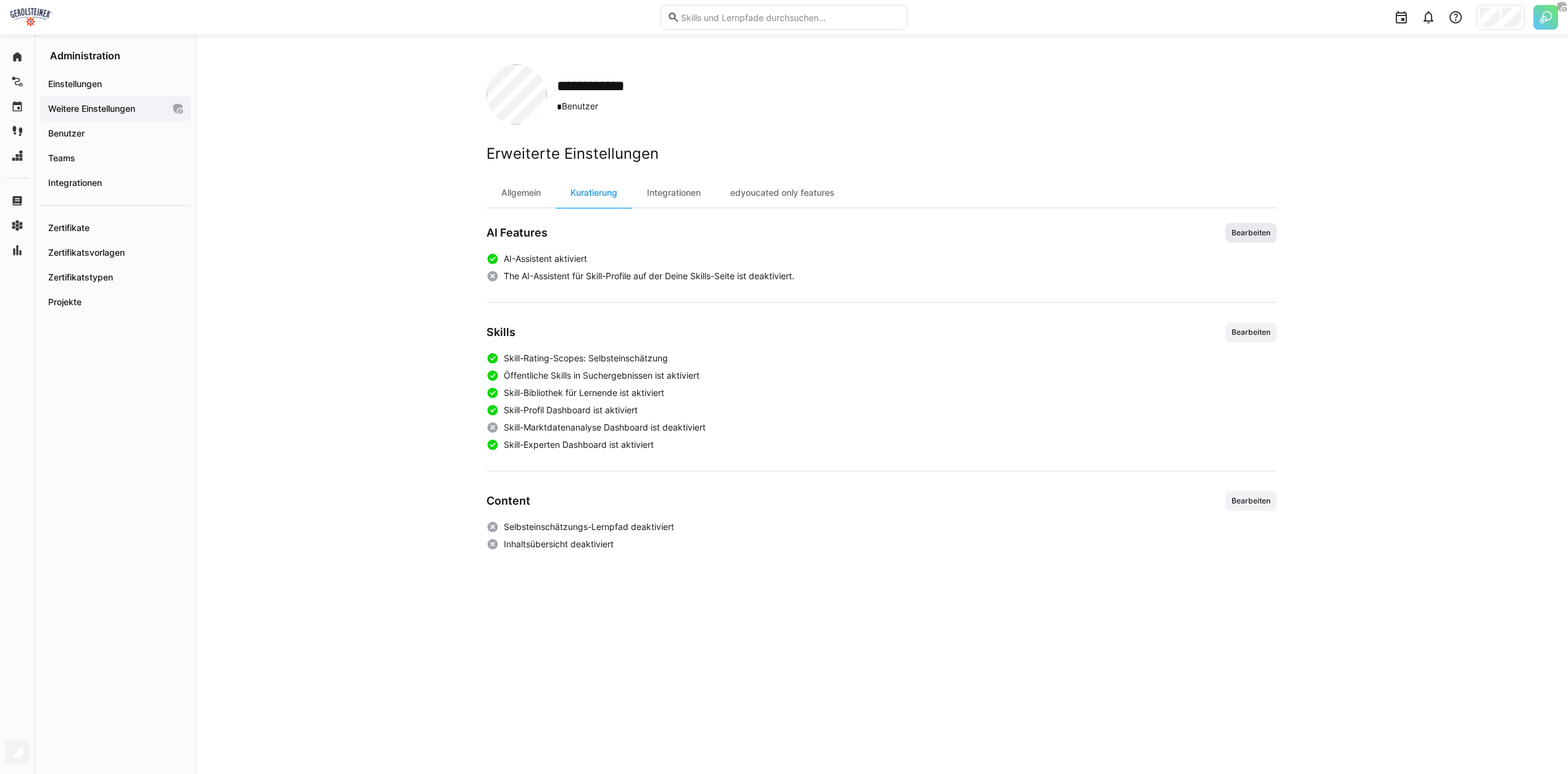
click at [1264, 234] on span "Bearbeiten" at bounding box center [1250, 233] width 41 height 9
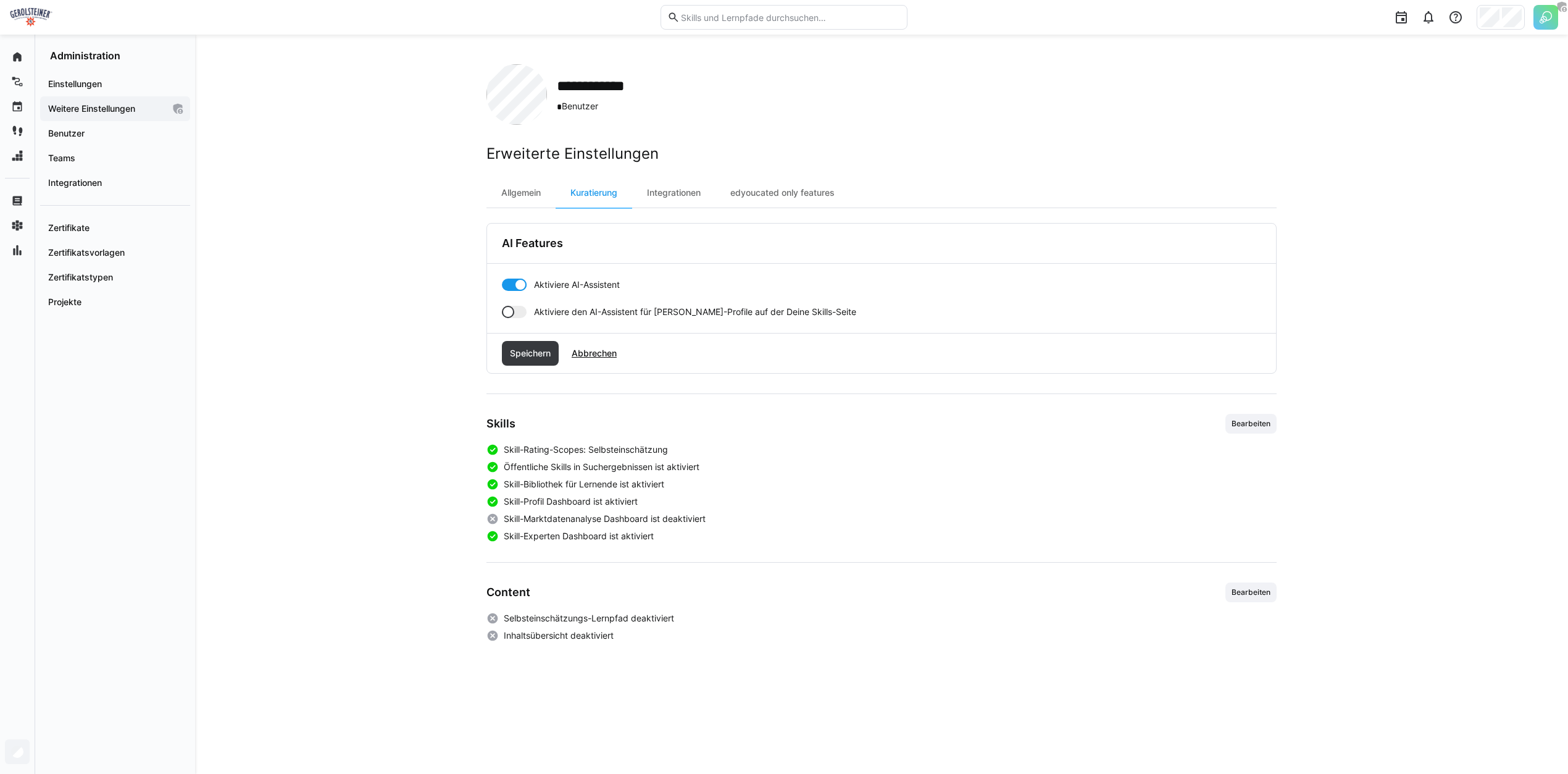
click at [514, 308] on div at bounding box center [514, 311] width 24 height 12
click at [523, 344] on span "Speichern" at bounding box center [530, 354] width 57 height 25
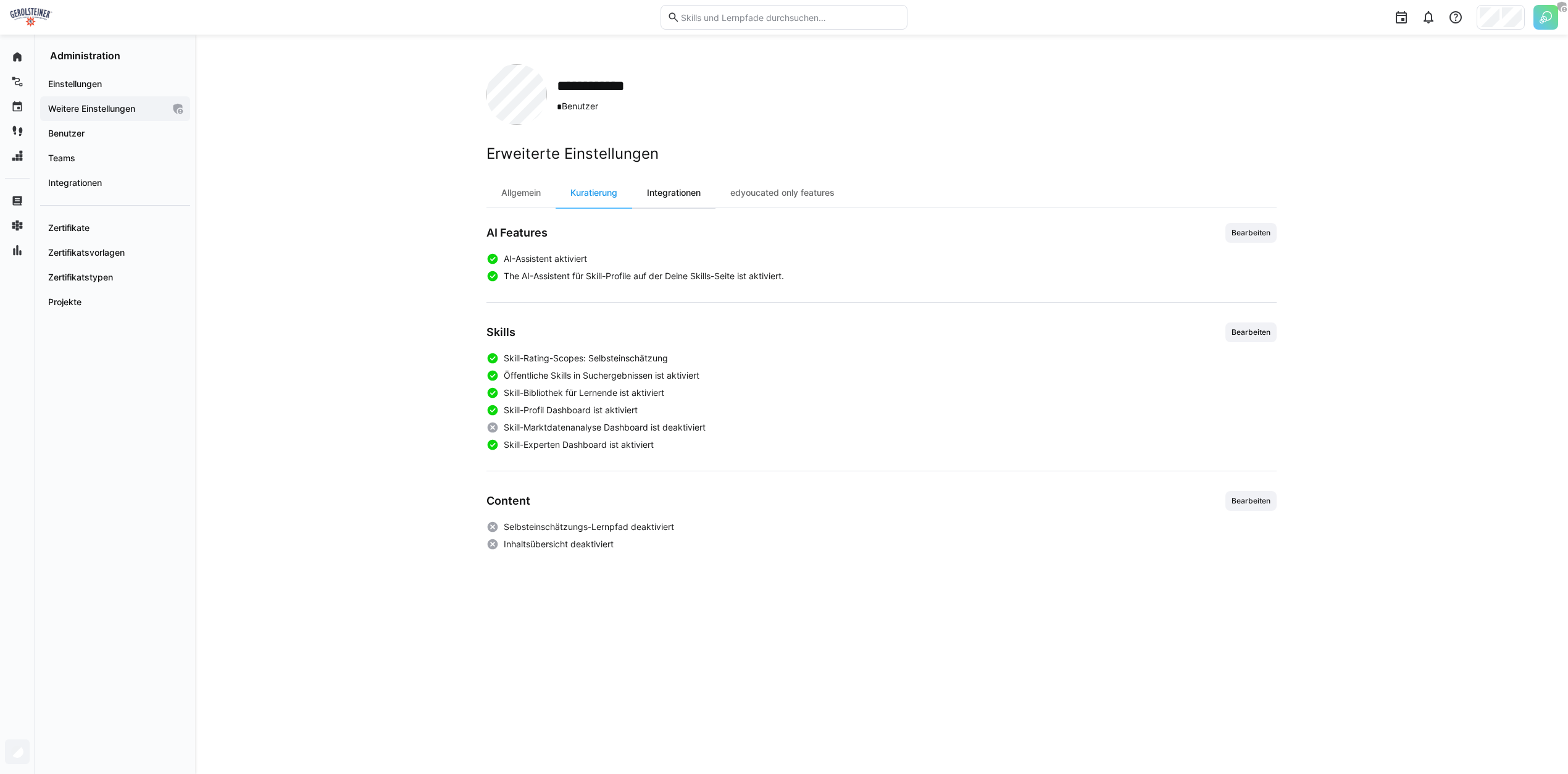
click at [702, 188] on div "Integrationen" at bounding box center [674, 192] width 83 height 29
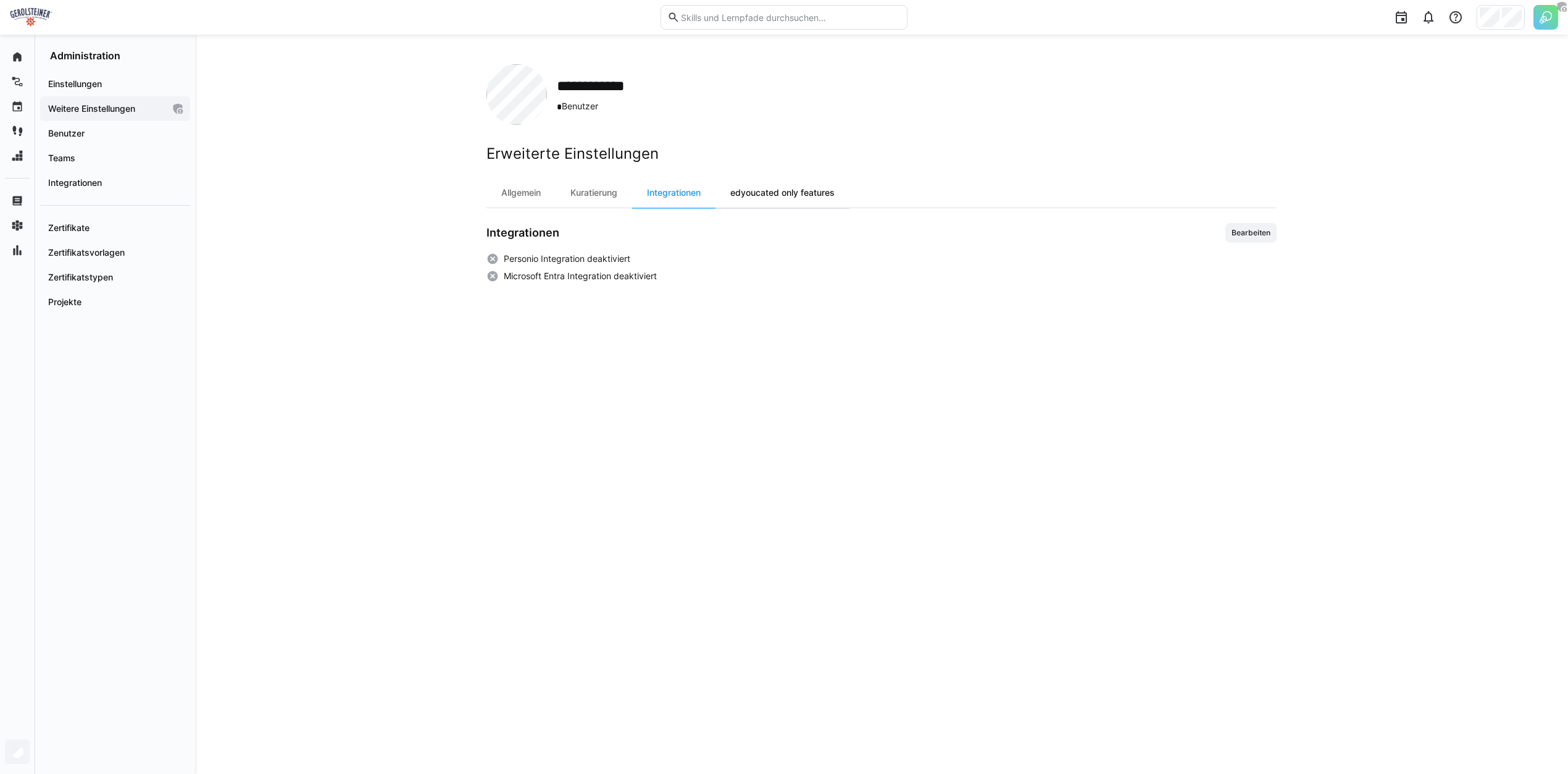
click at [790, 190] on div "edyoucated only features" at bounding box center [782, 192] width 134 height 29
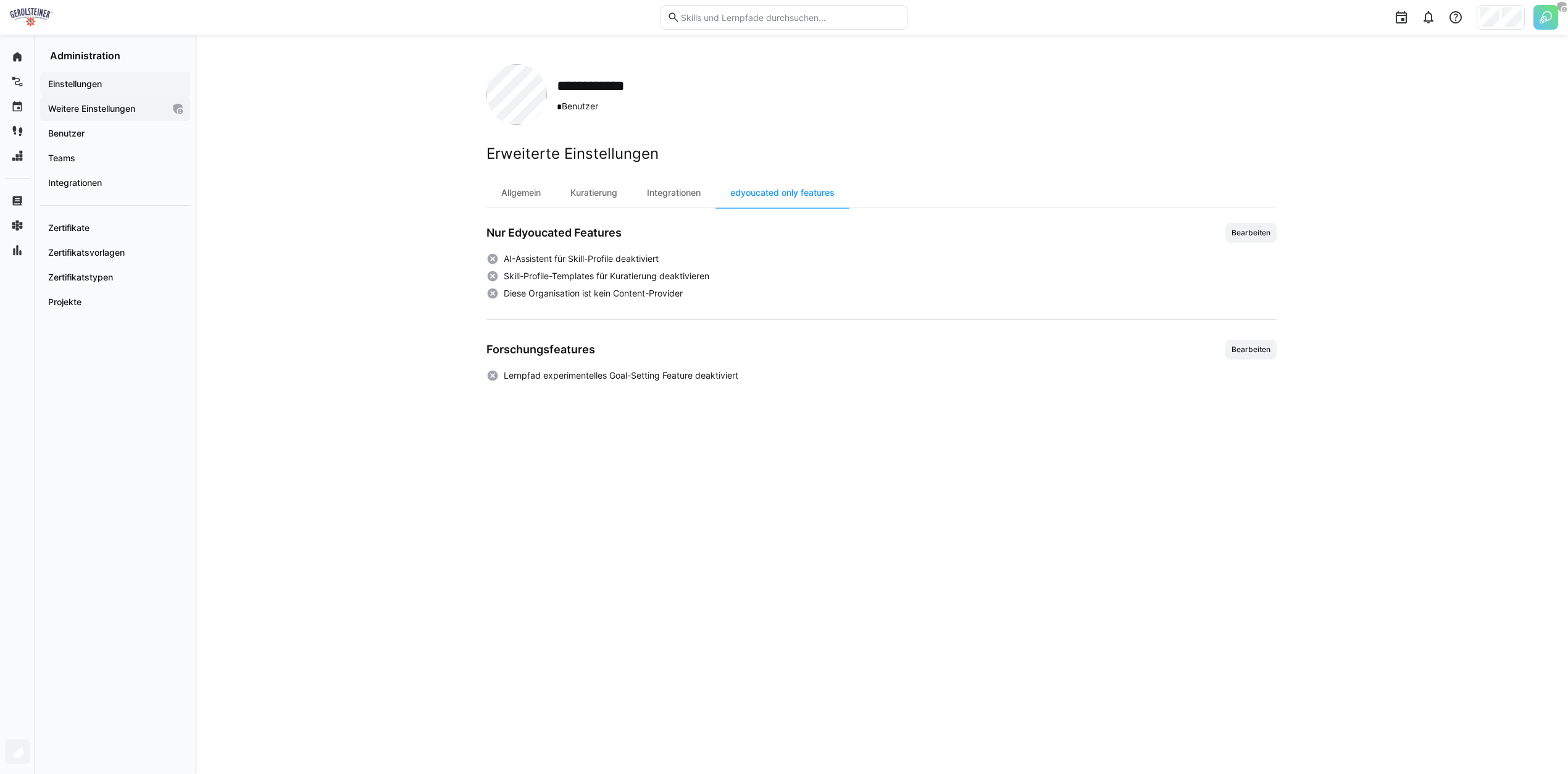
click at [89, 77] on div "Einstellungen" at bounding box center [115, 84] width 150 height 25
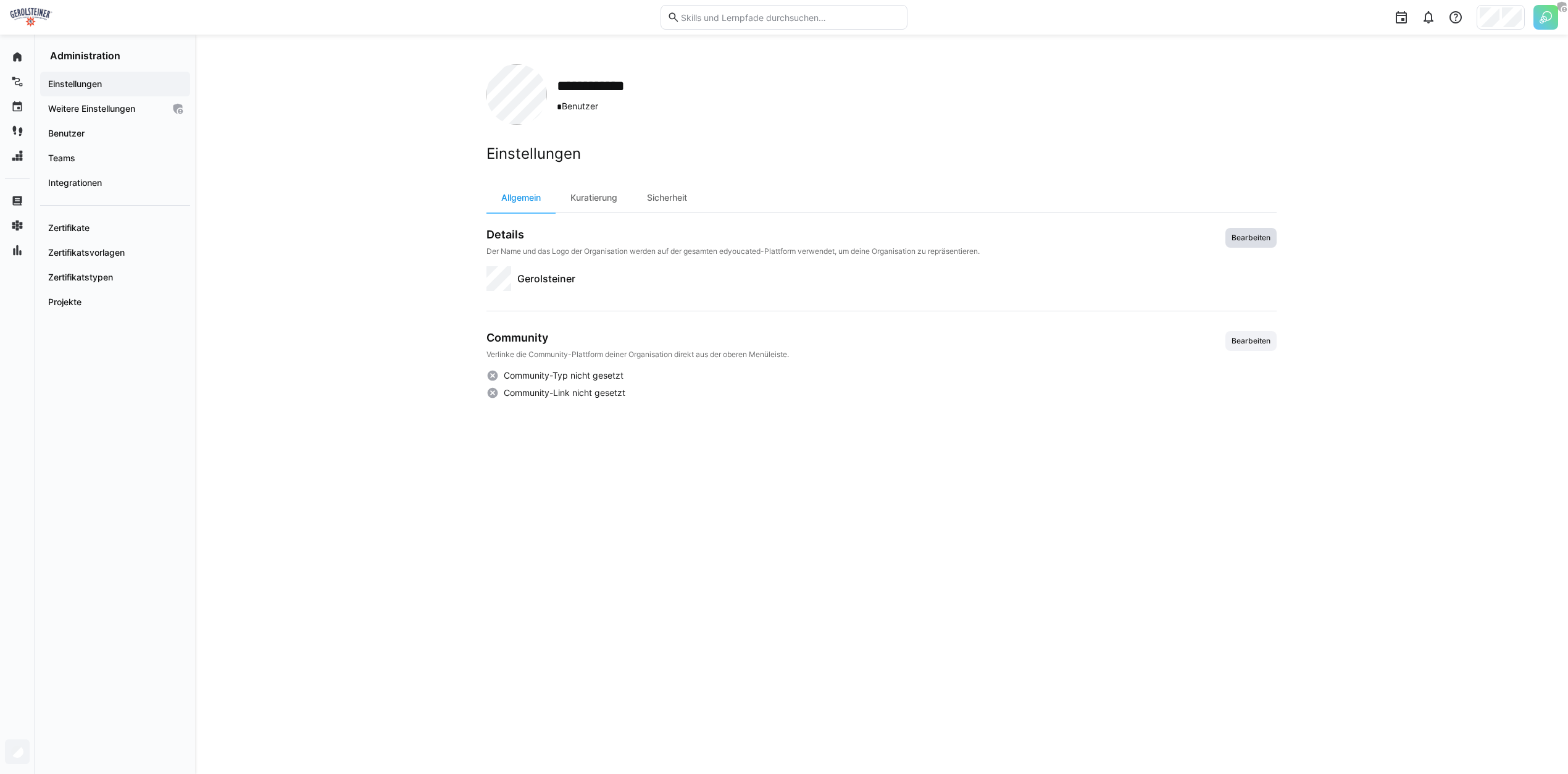
click at [1255, 238] on span "Bearbeiten" at bounding box center [1250, 238] width 41 height 9
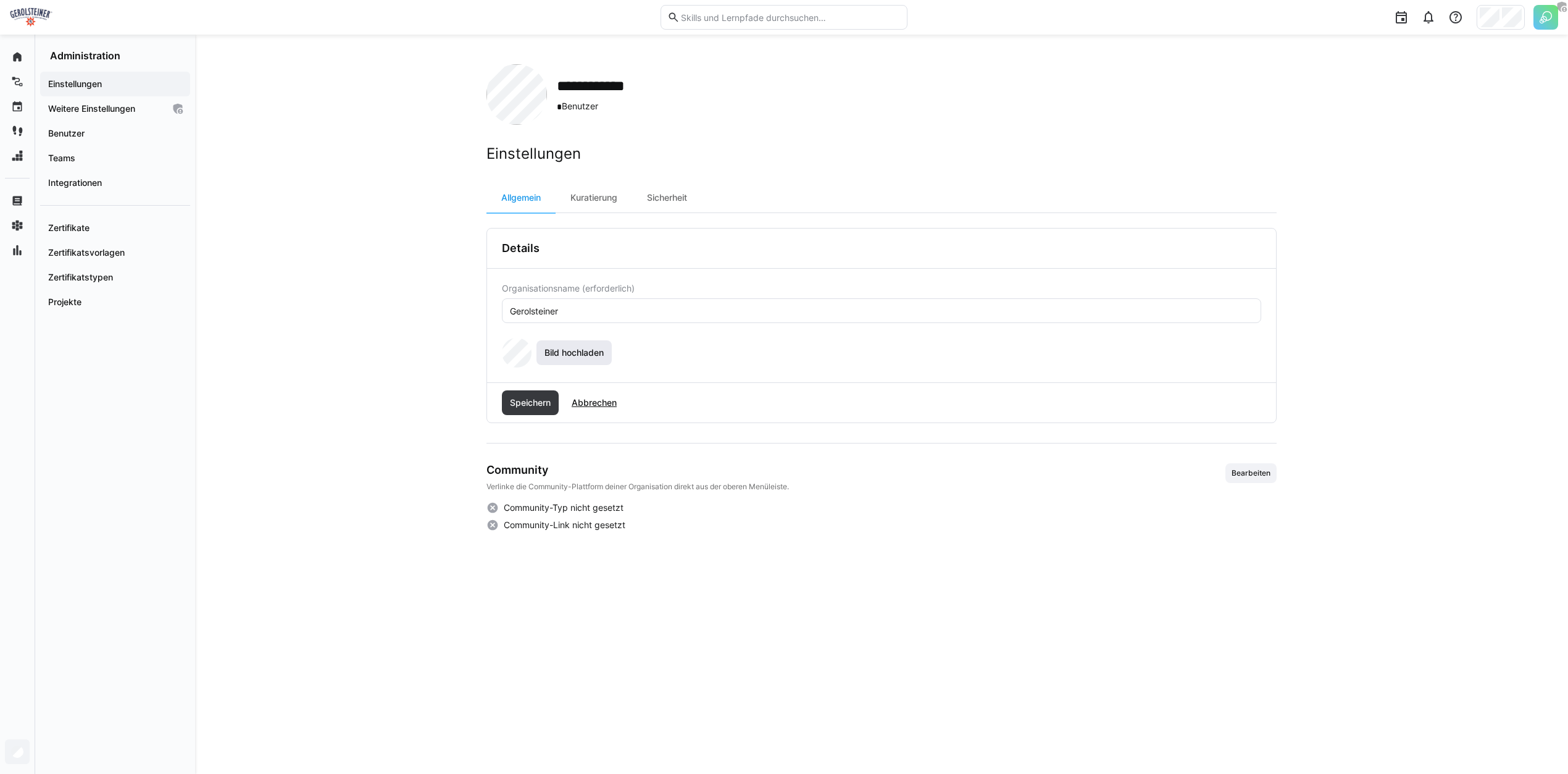
click at [563, 354] on span "Bild hochladen" at bounding box center [574, 352] width 63 height 12
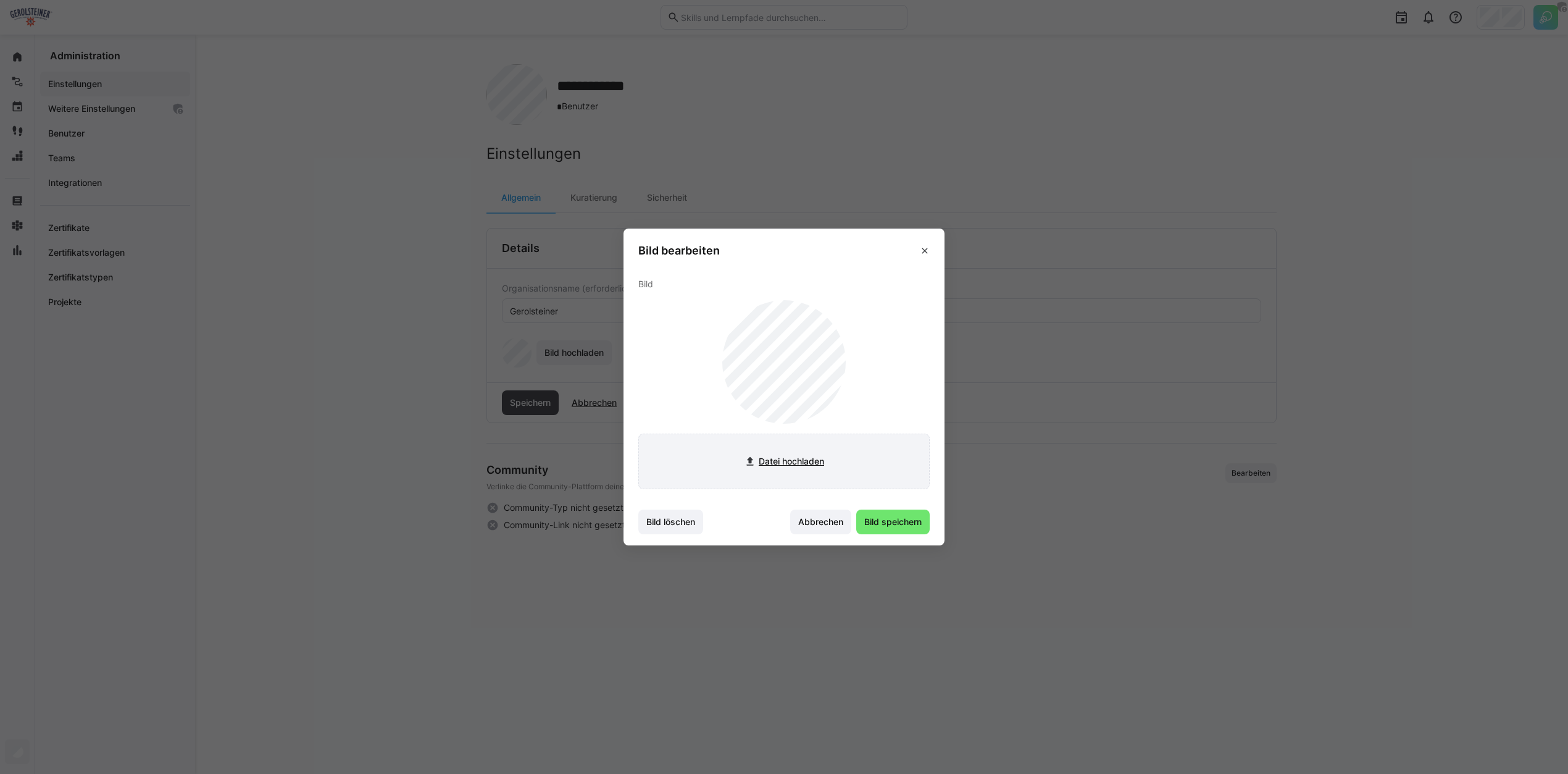
click at [779, 447] on input "file" at bounding box center [784, 461] width 290 height 55
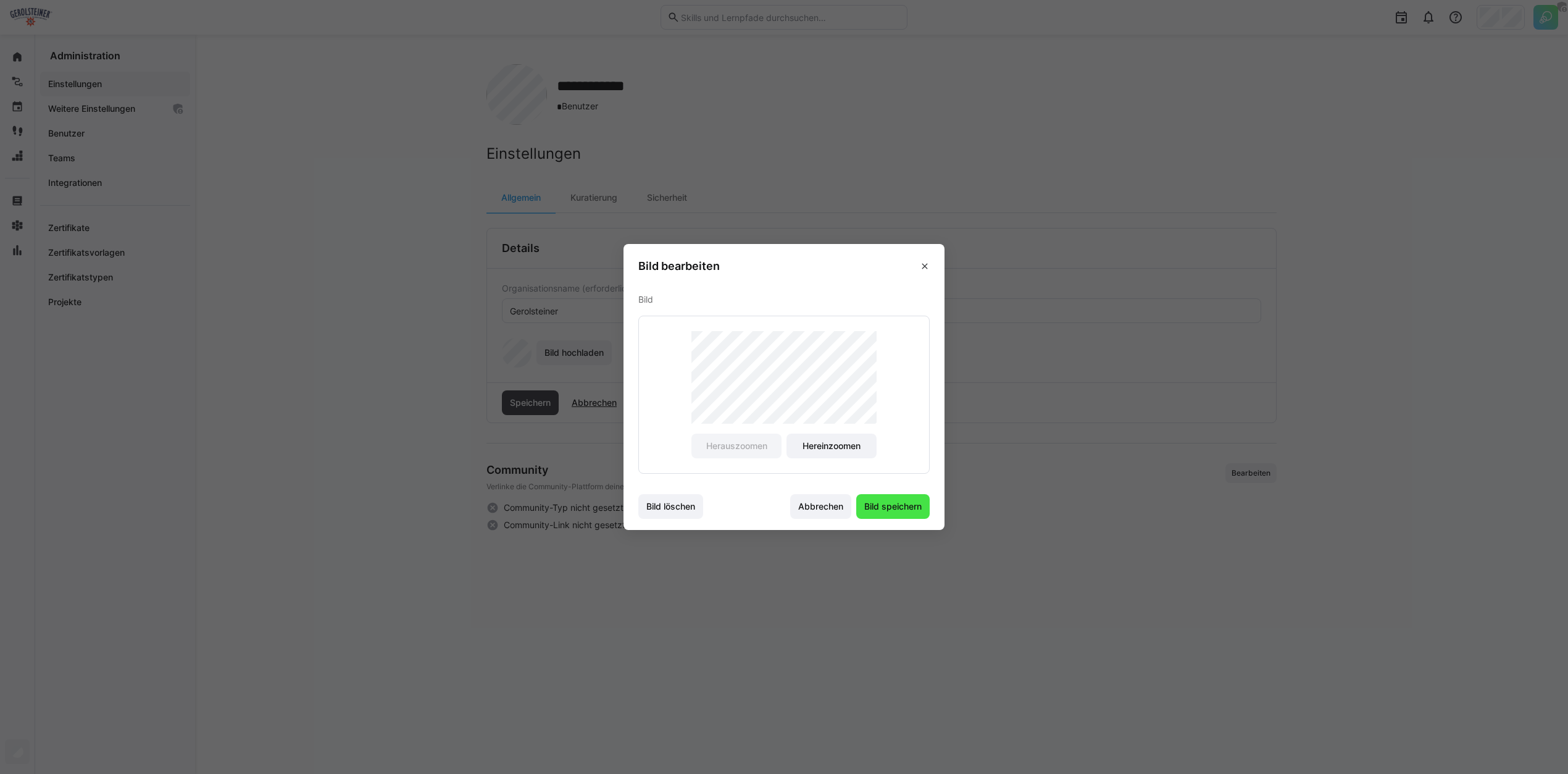
click at [891, 511] on span "Bild speichern" at bounding box center [892, 506] width 61 height 12
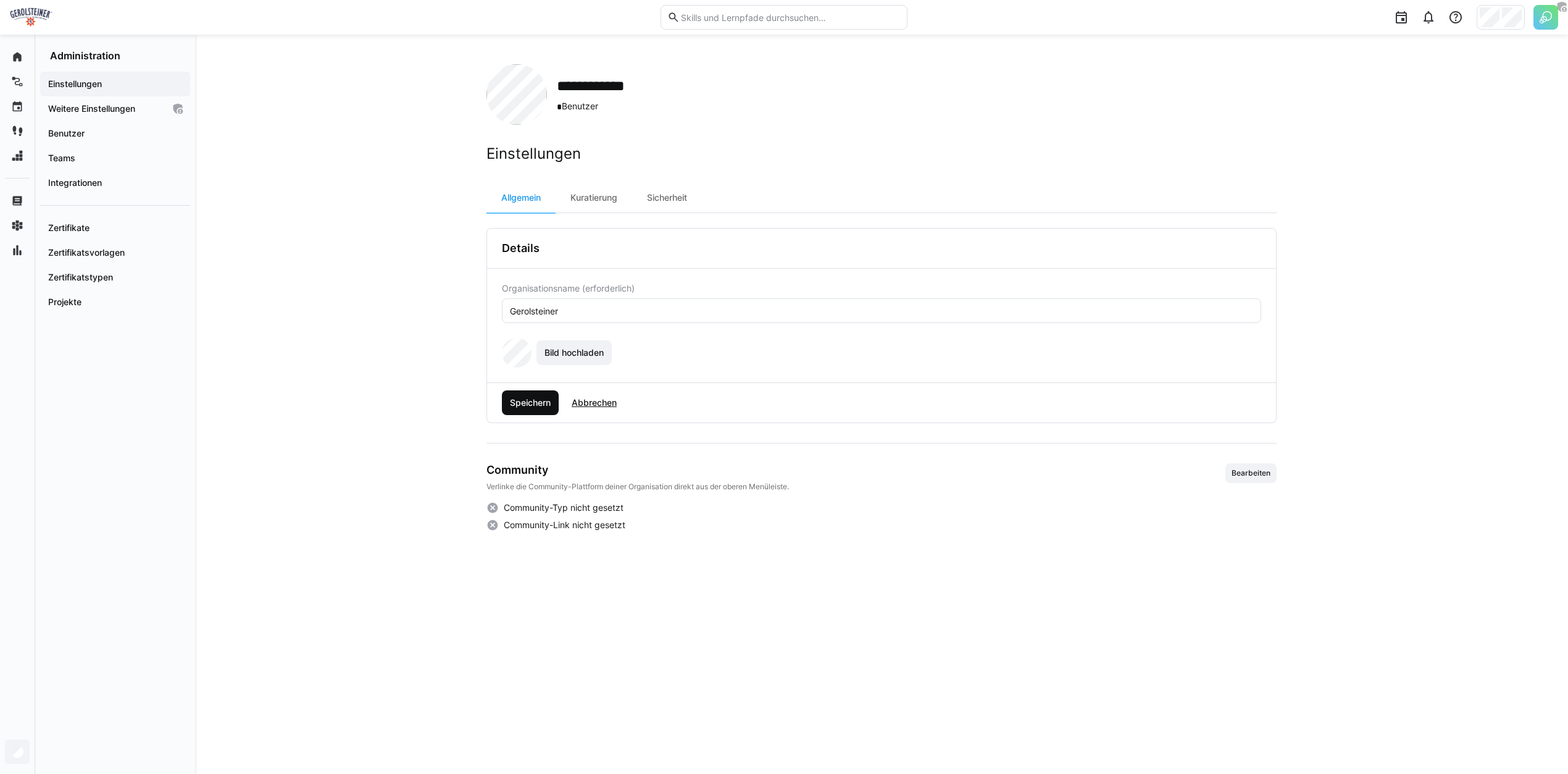
click at [521, 402] on span "Speichern" at bounding box center [530, 402] width 44 height 12
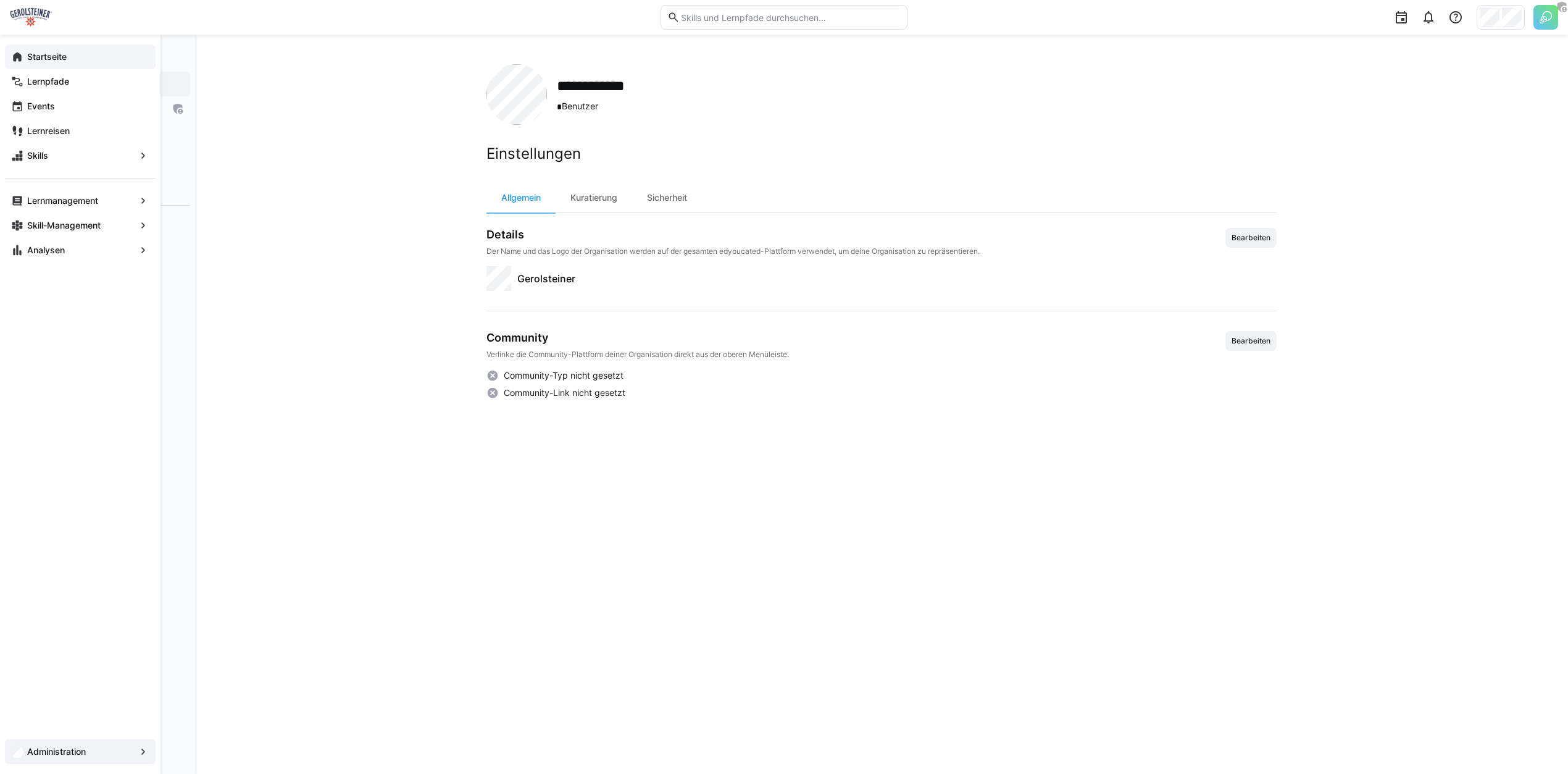
click at [22, 57] on eds-icon at bounding box center [17, 57] width 12 height 12
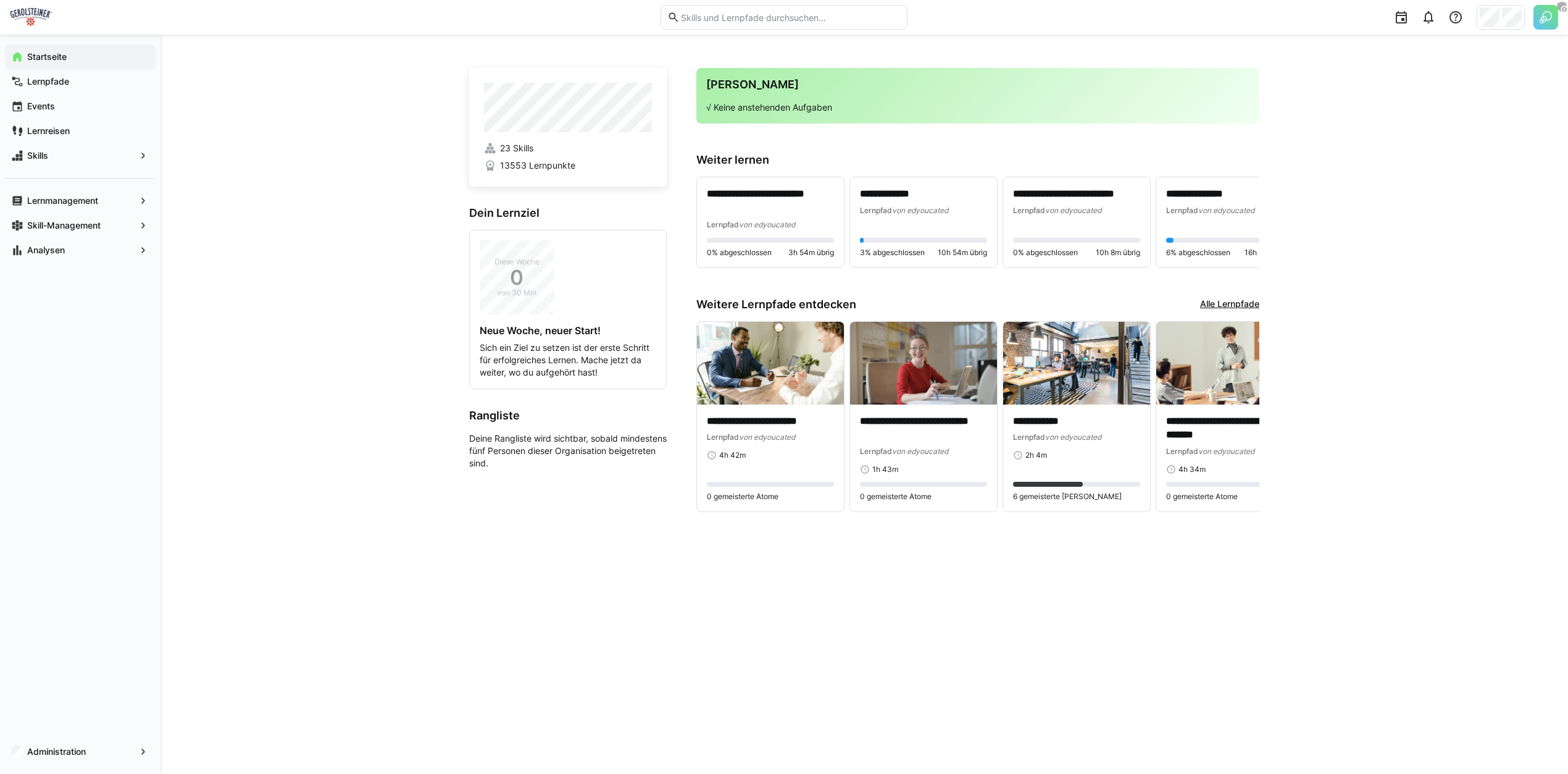
click at [1353, 97] on div "**********" at bounding box center [863, 404] width 1407 height 739
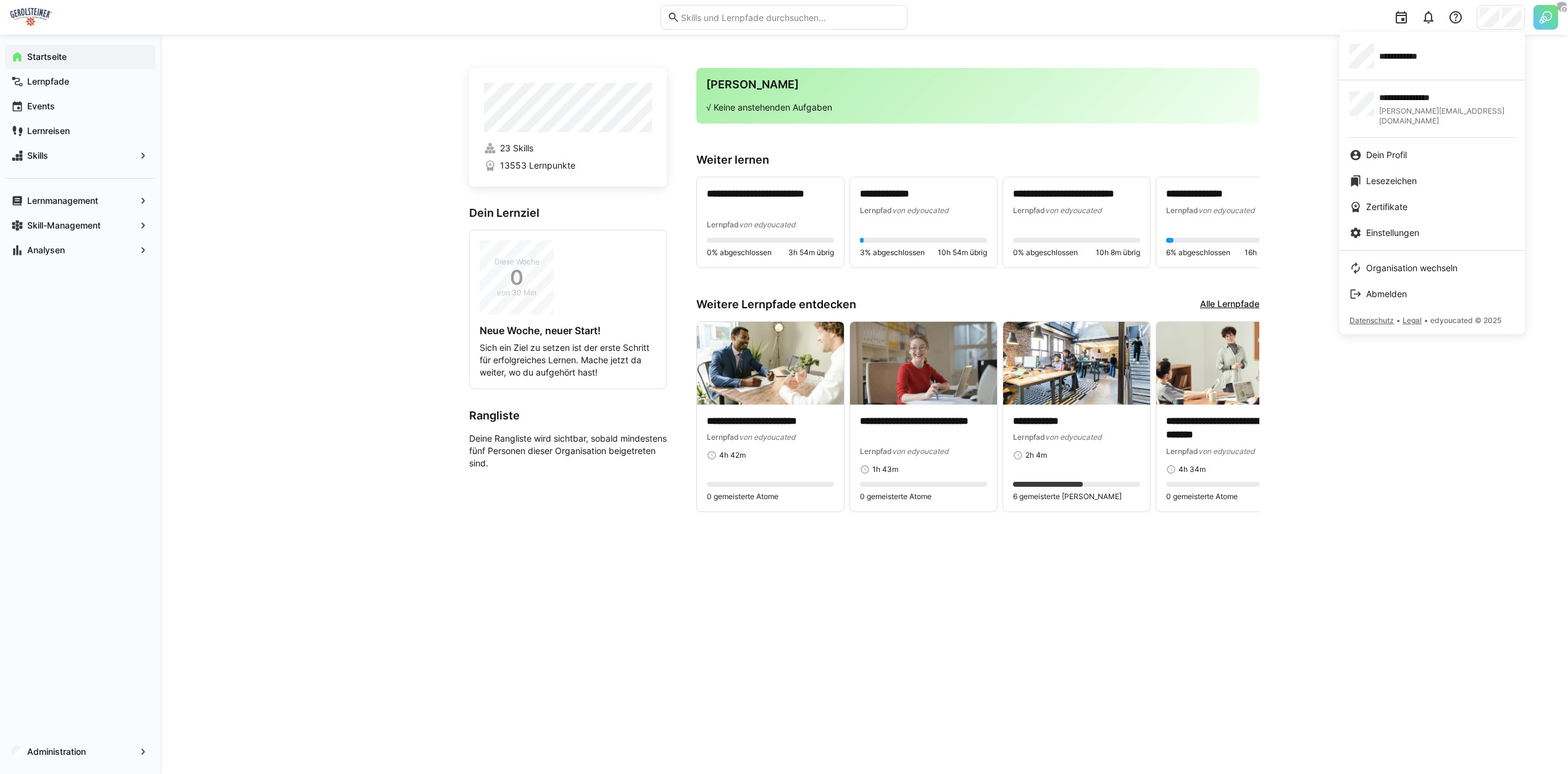
click at [292, 334] on div at bounding box center [784, 387] width 1568 height 774
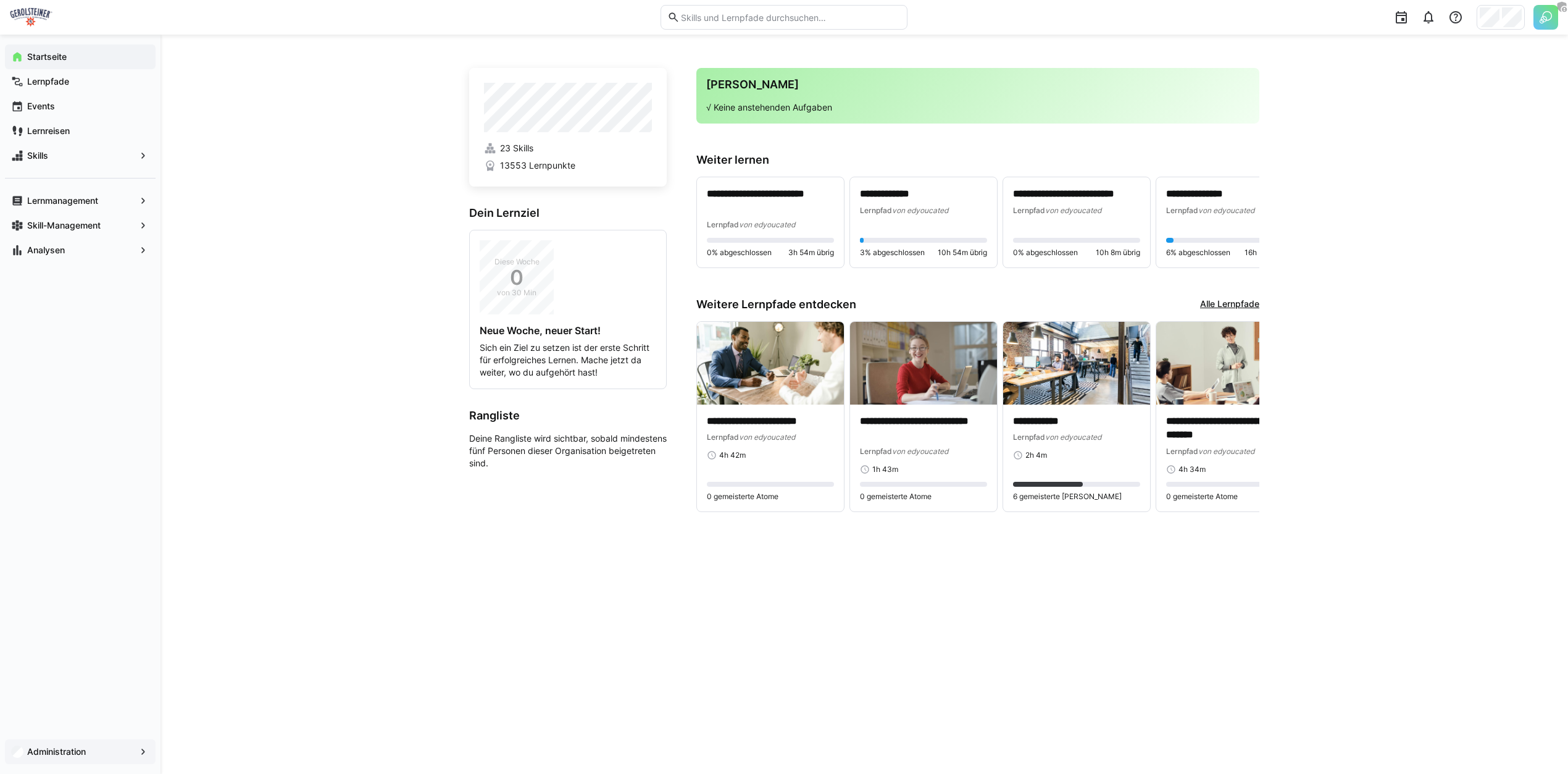
click at [90, 760] on div "Administration" at bounding box center [80, 751] width 151 height 25
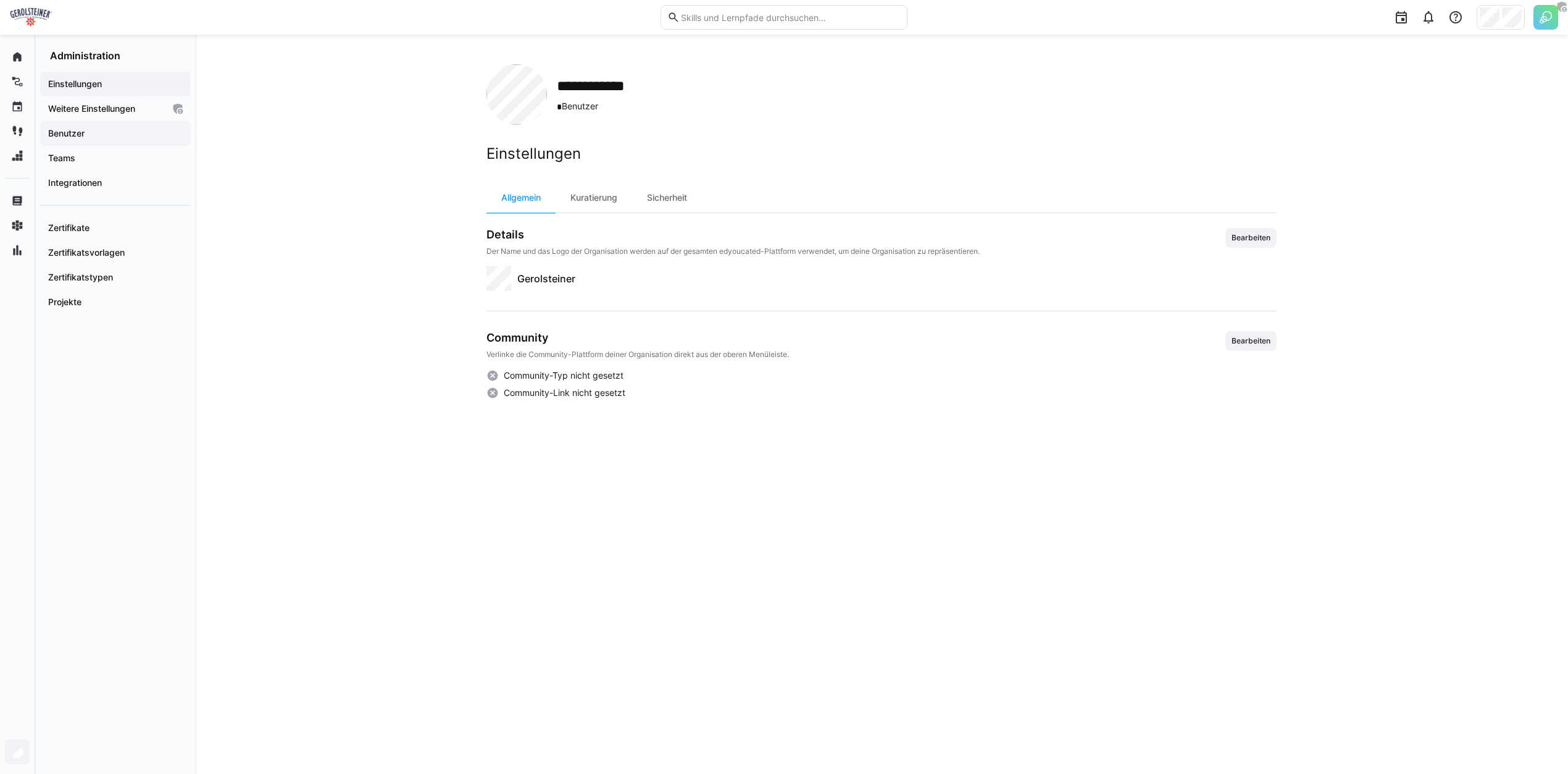
click at [102, 131] on span "Benutzer" at bounding box center [115, 133] width 138 height 12
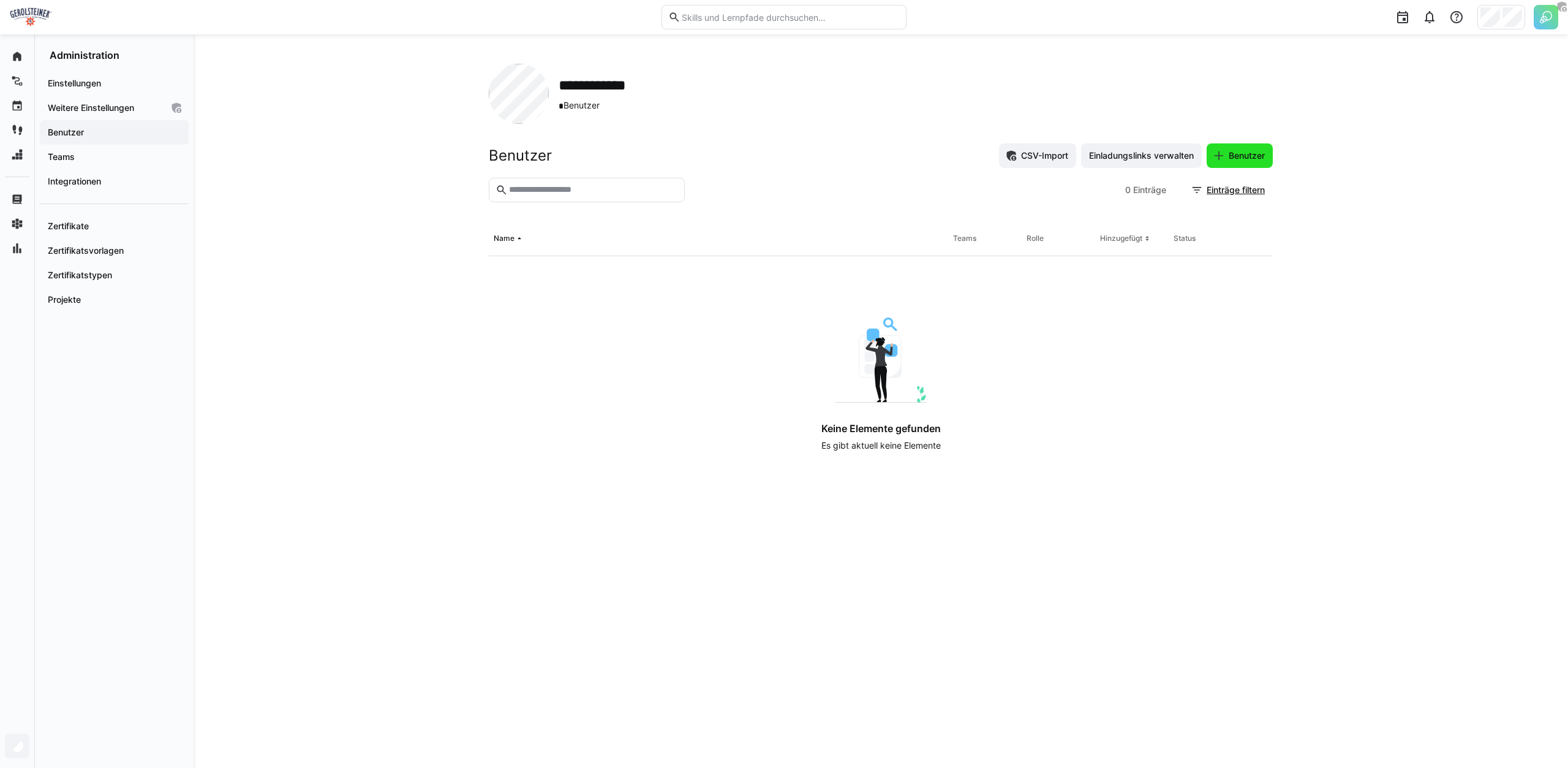
click at [1247, 145] on span "Benutzer" at bounding box center [1239, 155] width 66 height 24
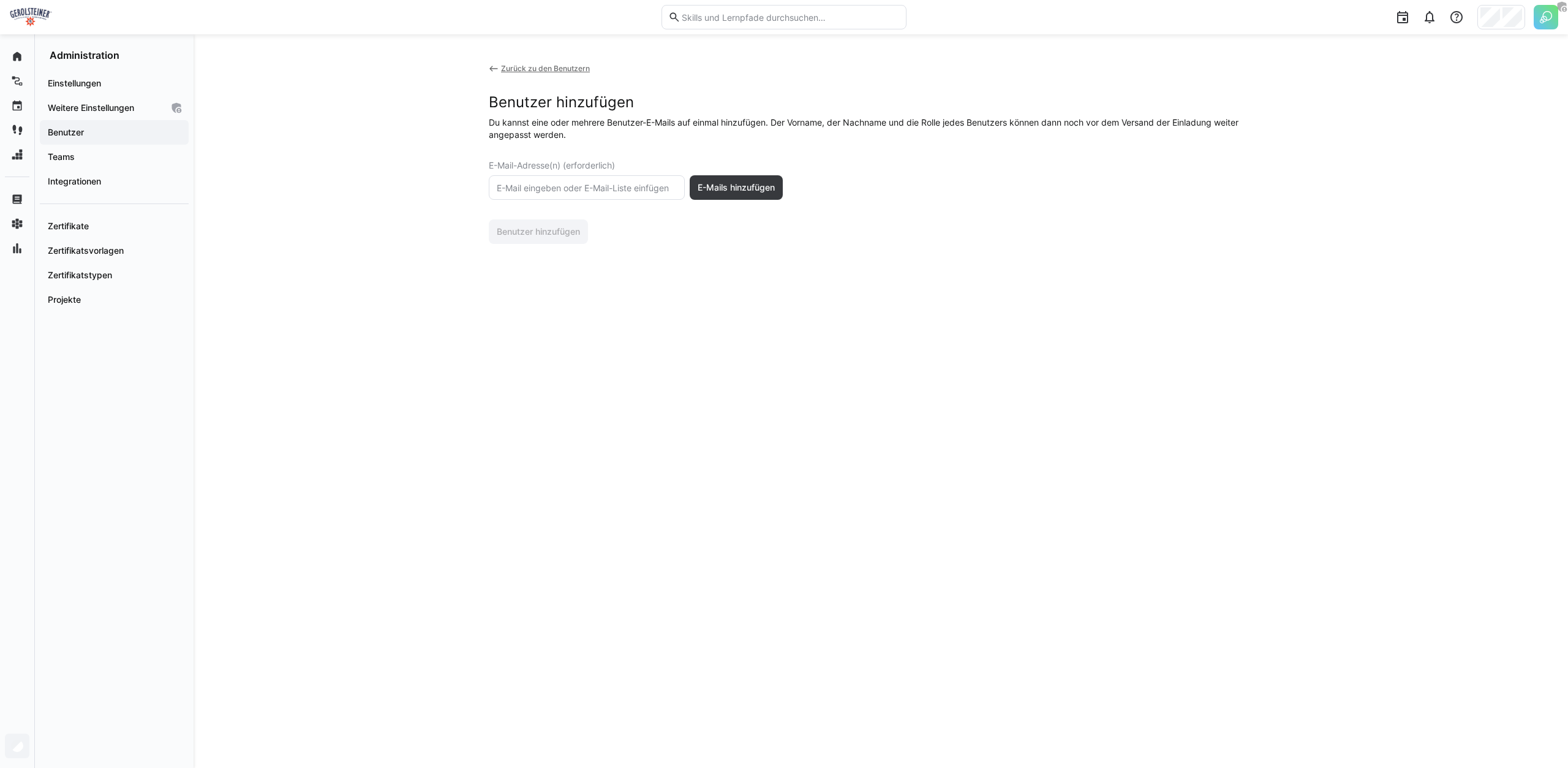
click at [613, 189] on input "text" at bounding box center [586, 188] width 182 height 11
paste input "[EMAIL_ADDRESS][DOMAIN_NAME]"
type input "[EMAIL_ADDRESS][DOMAIN_NAME]"
click at [764, 199] on span "E-Mails hinzufügen" at bounding box center [736, 187] width 94 height 24
click at [574, 181] on eds-input at bounding box center [587, 187] width 196 height 24
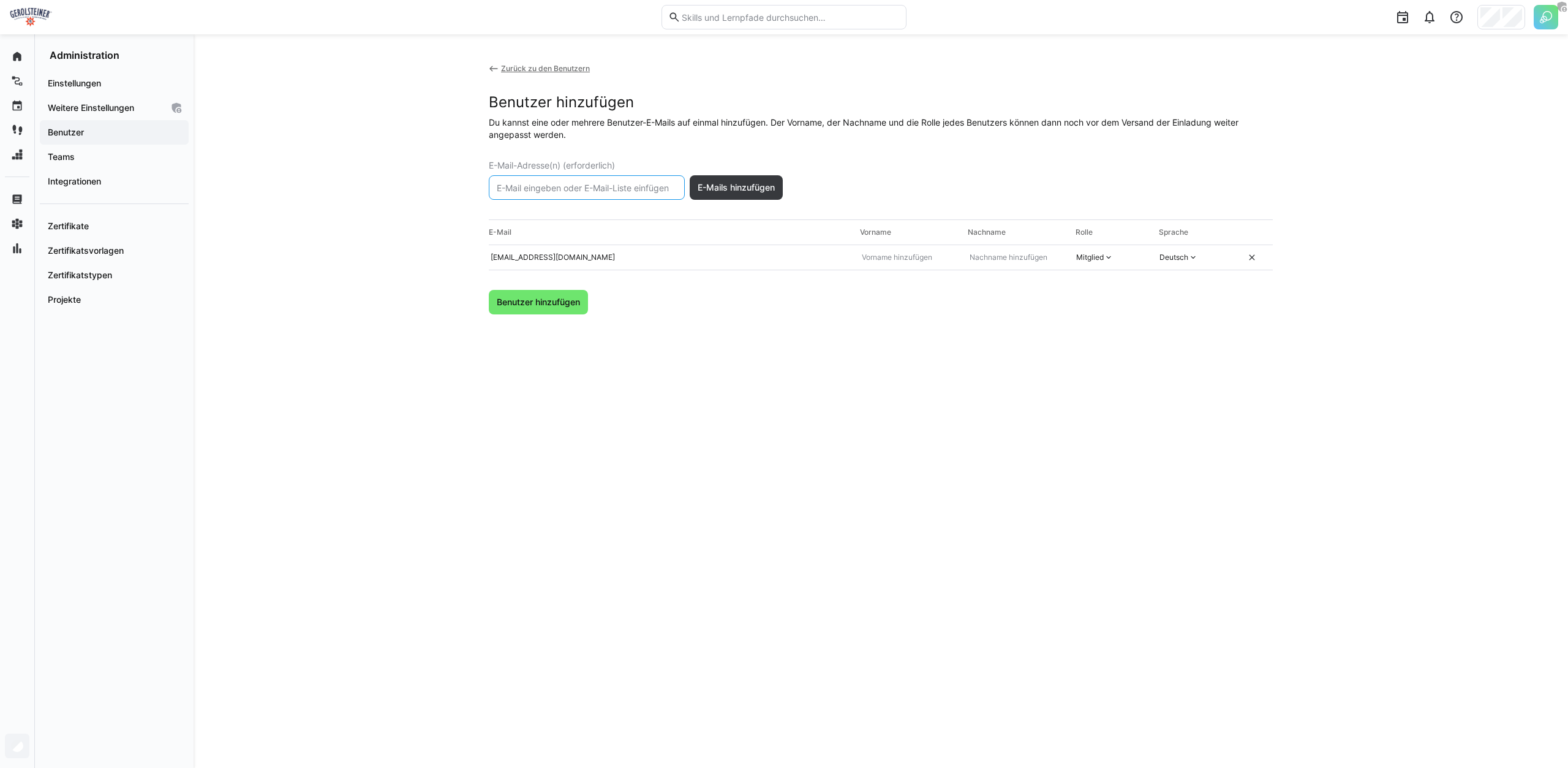
paste input "[EMAIL_ADDRESS][DOMAIN_NAME]"
type input "[EMAIL_ADDRESS][DOMAIN_NAME]"
click at [716, 192] on span "E-Mails hinzufügen" at bounding box center [736, 187] width 80 height 12
click at [623, 183] on input "text" at bounding box center [586, 188] width 182 height 11
paste input "[PERSON_NAME][EMAIL_ADDRESS][DOMAIN_NAME]"
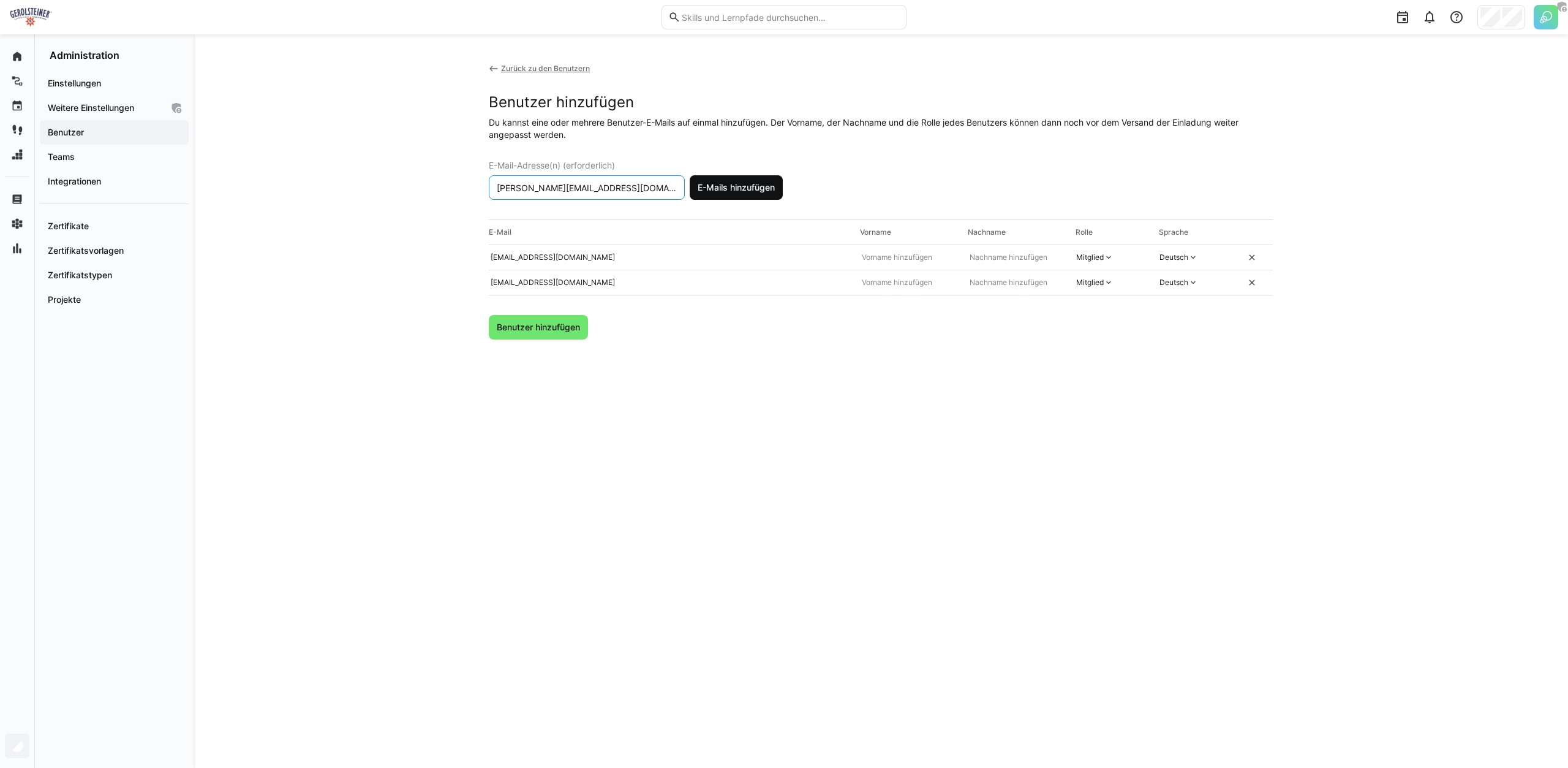
type input "[PERSON_NAME][EMAIL_ADDRESS][DOMAIN_NAME]"
click at [741, 190] on span "E-Mails hinzufügen" at bounding box center [736, 187] width 80 height 12
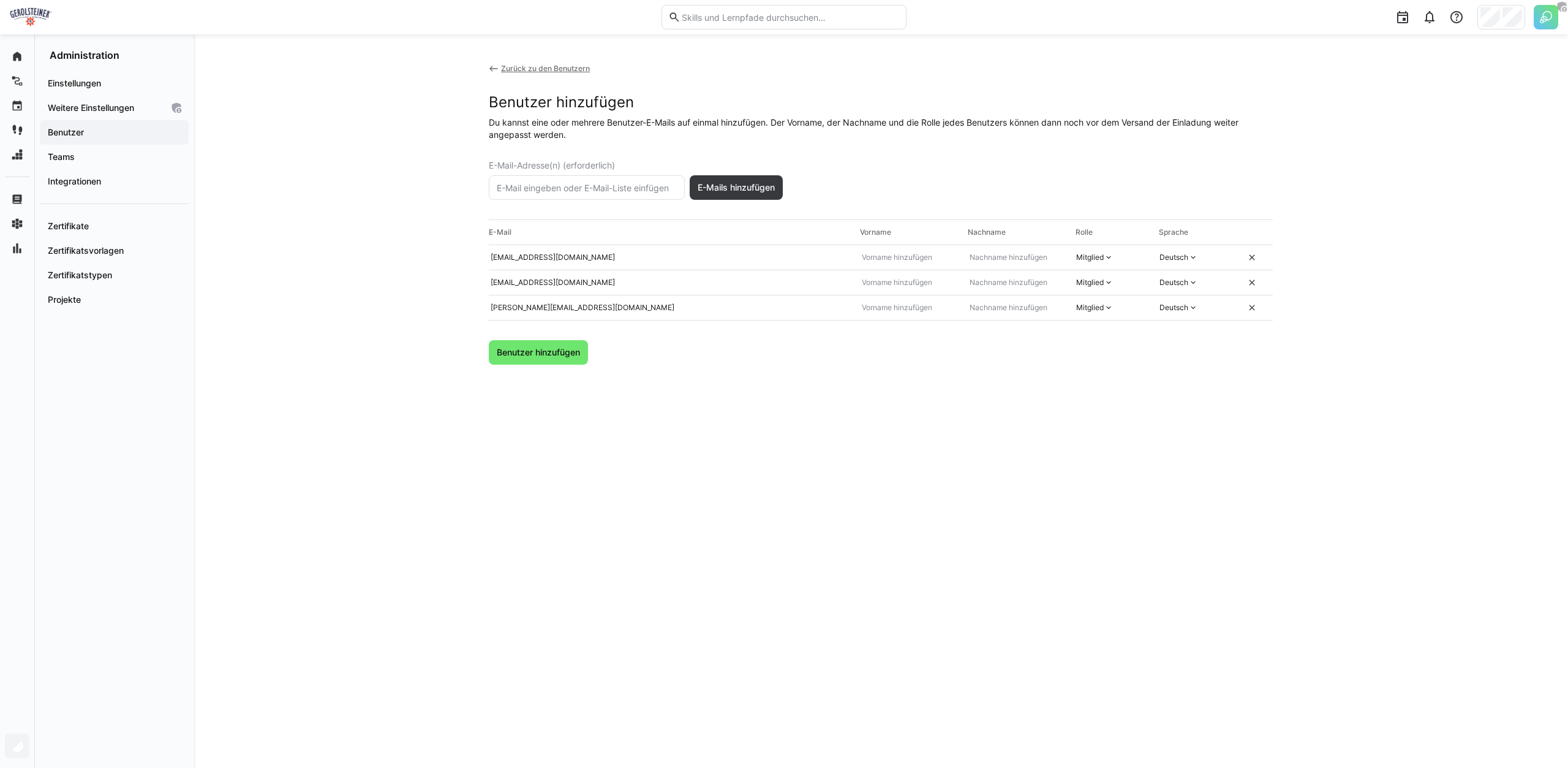
click at [592, 187] on input "text" at bounding box center [586, 188] width 182 height 11
paste input "[EMAIL_ADDRESS][DOMAIN_NAME]"
type input "[EMAIL_ADDRESS][DOMAIN_NAME]"
click at [728, 177] on span "E-Mails hinzufügen" at bounding box center [736, 187] width 94 height 24
click at [951, 258] on input "text" at bounding box center [908, 257] width 96 height 9
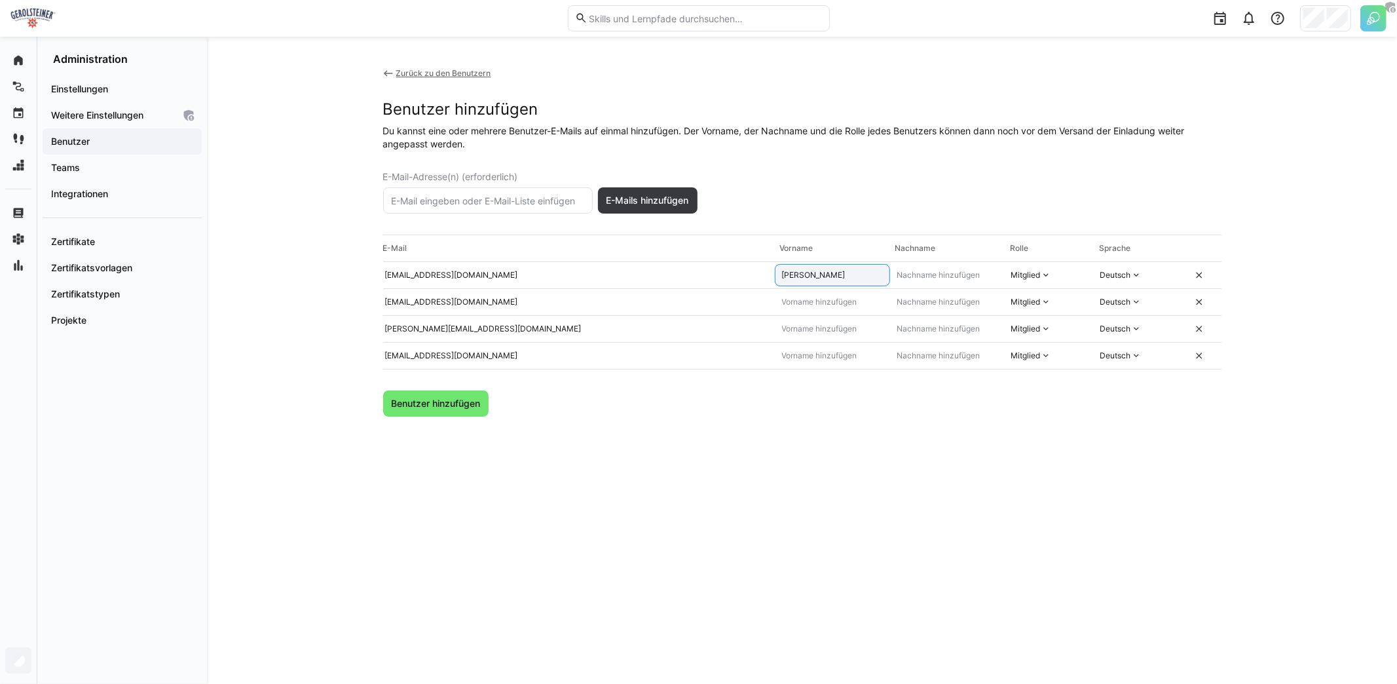
type input "[PERSON_NAME]"
type input "Lux"
type input "[PERSON_NAME]"
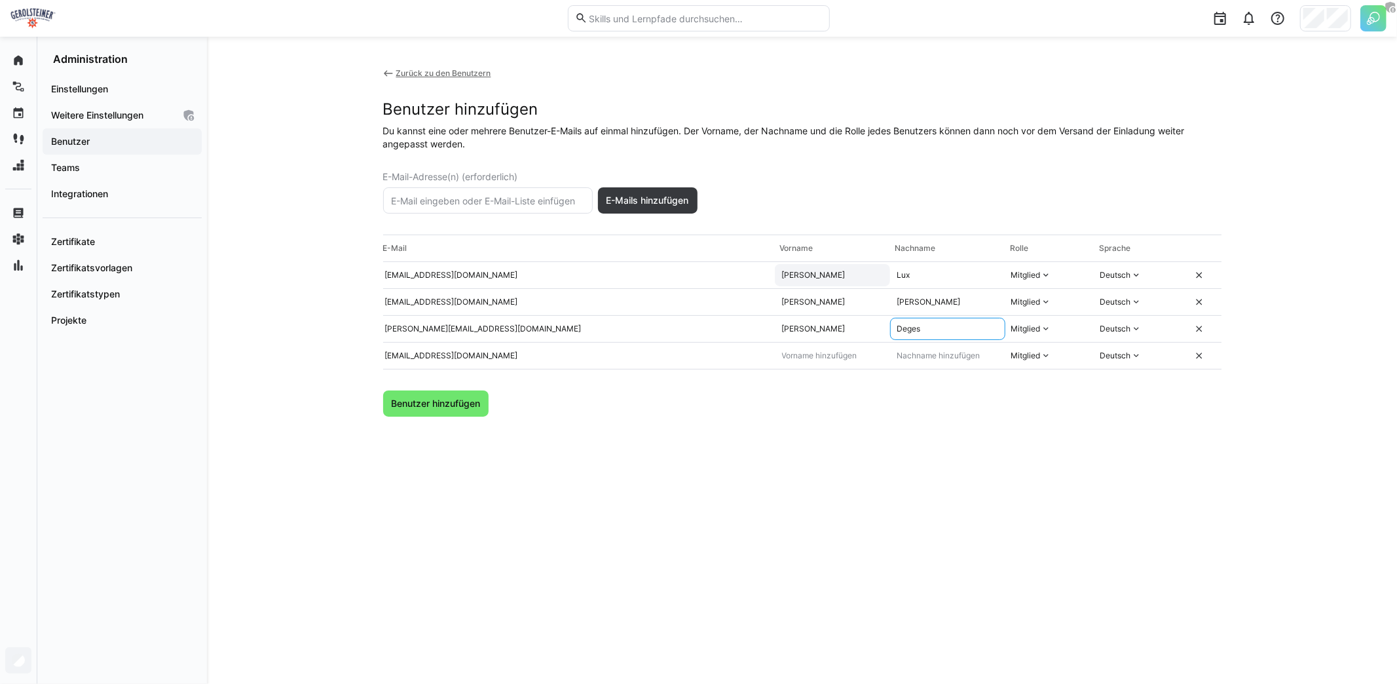
type input "Deges"
type input "Sarina"
type input "Gumm"
click at [876, 430] on div "Zurück zu den Benutzern Benutzer hinzufügen Du kannst eine oder mehrere Benutze…" at bounding box center [802, 360] width 838 height 584
click at [1024, 276] on div "Mitglied" at bounding box center [1025, 275] width 29 height 10
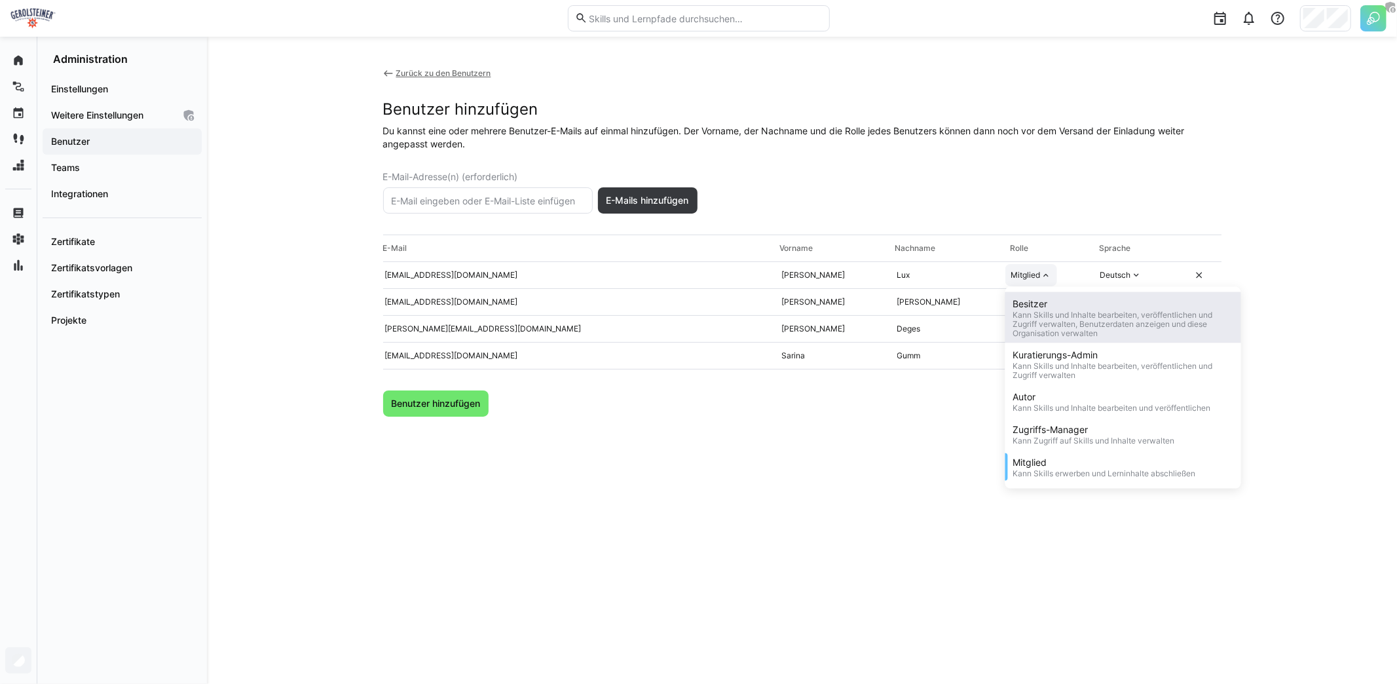
click at [1037, 303] on div "Besitzer" at bounding box center [1123, 303] width 220 height 13
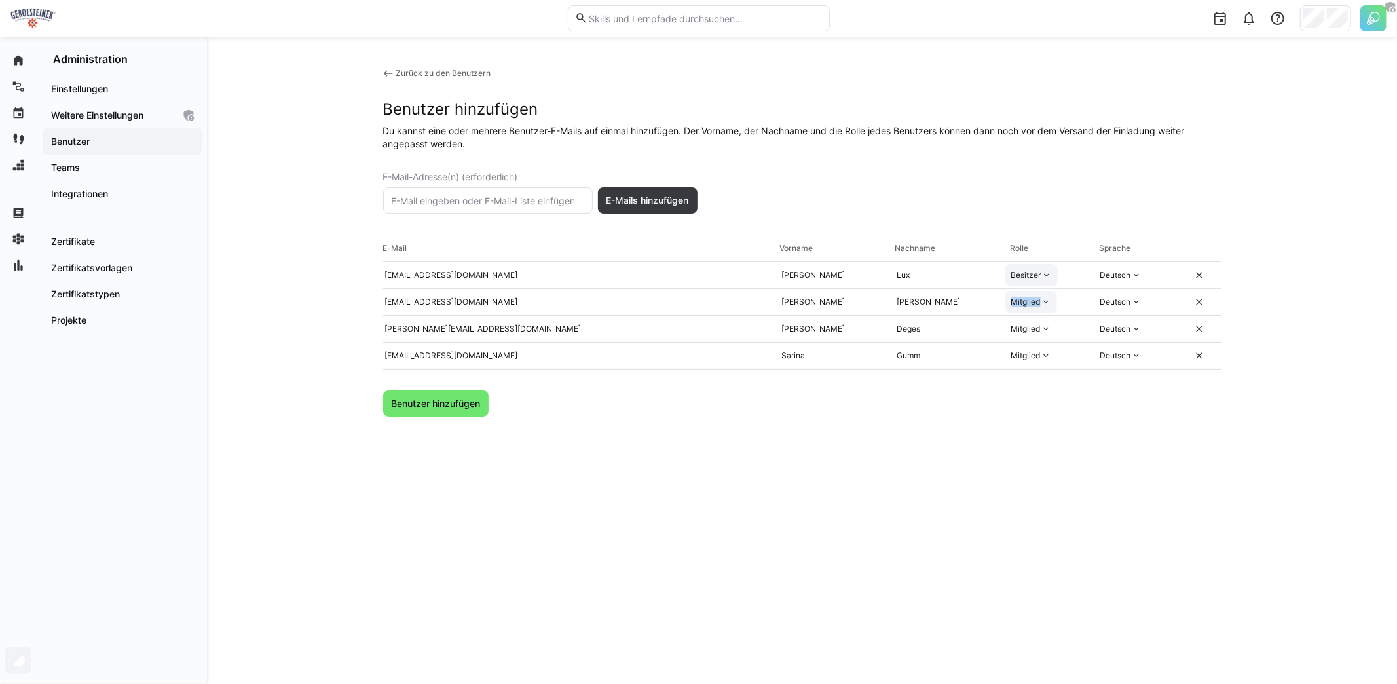
click at [1037, 303] on div "Mitglied" at bounding box center [1025, 302] width 29 height 10
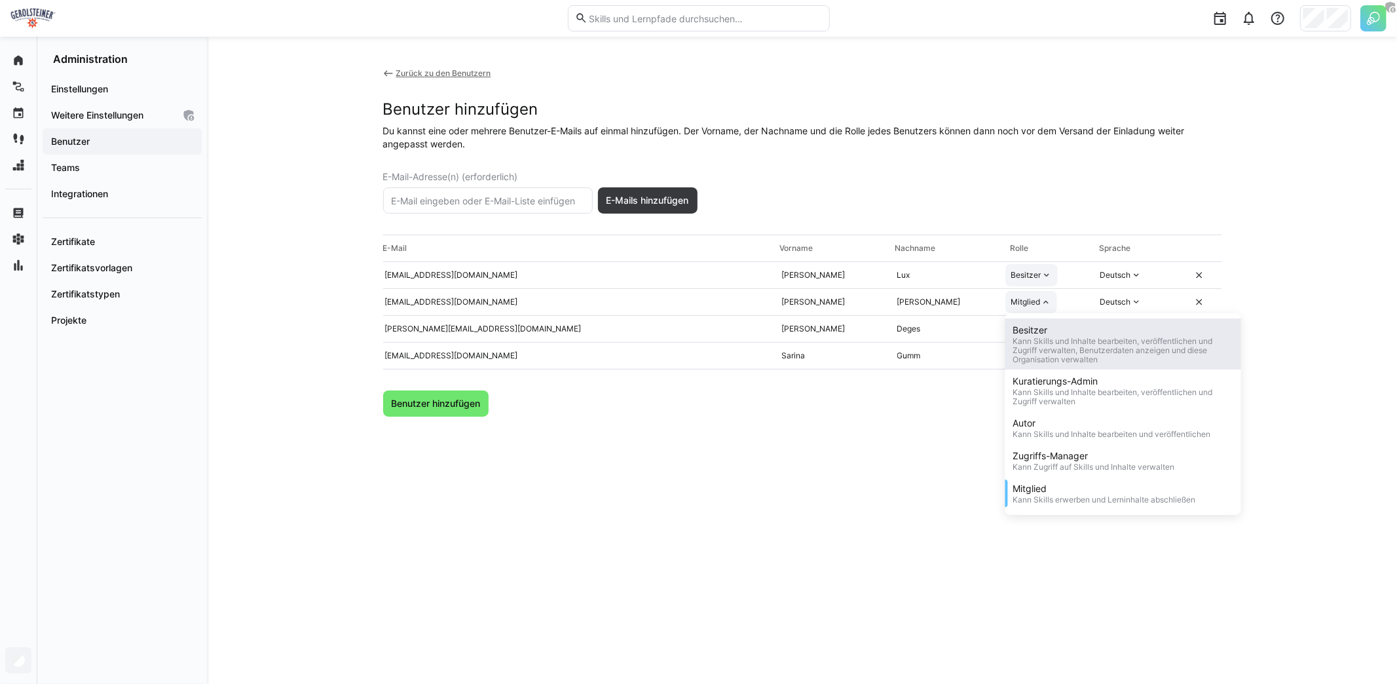
click at [1037, 324] on div "Besitzer" at bounding box center [1123, 330] width 220 height 13
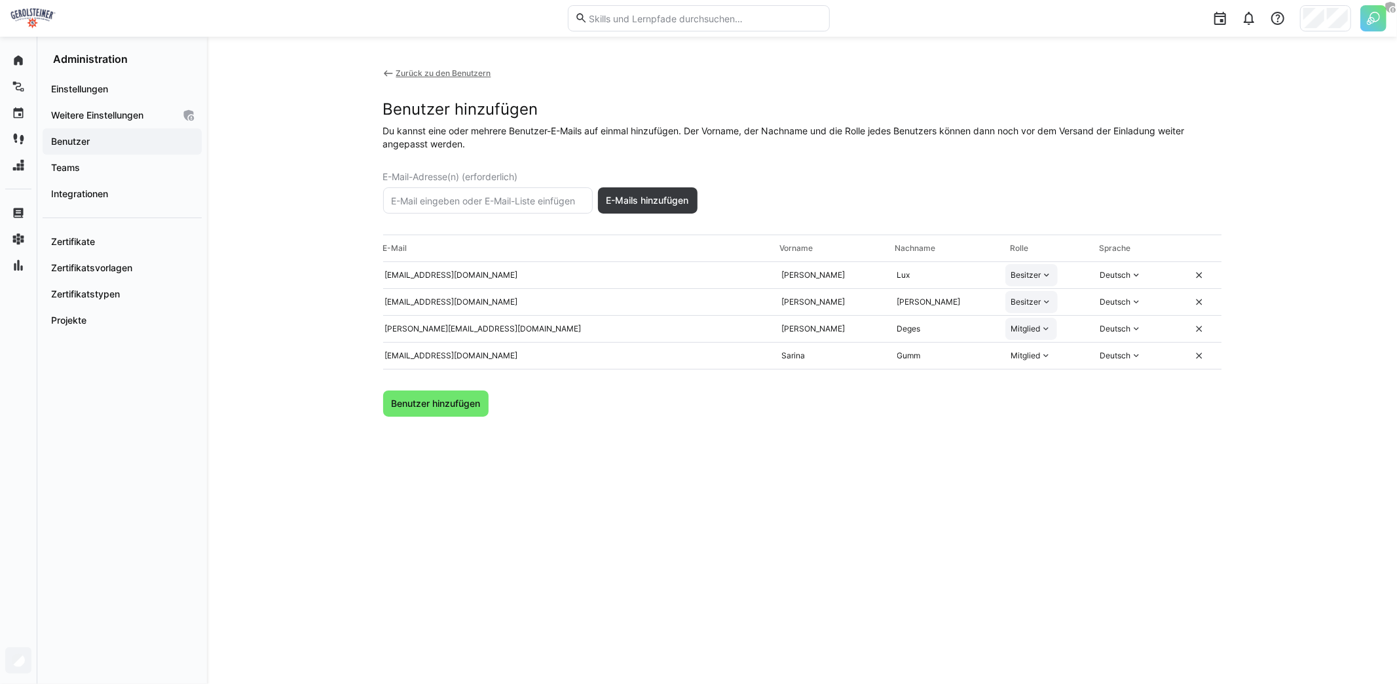
click at [1041, 332] on eds-icon at bounding box center [1046, 329] width 10 height 10
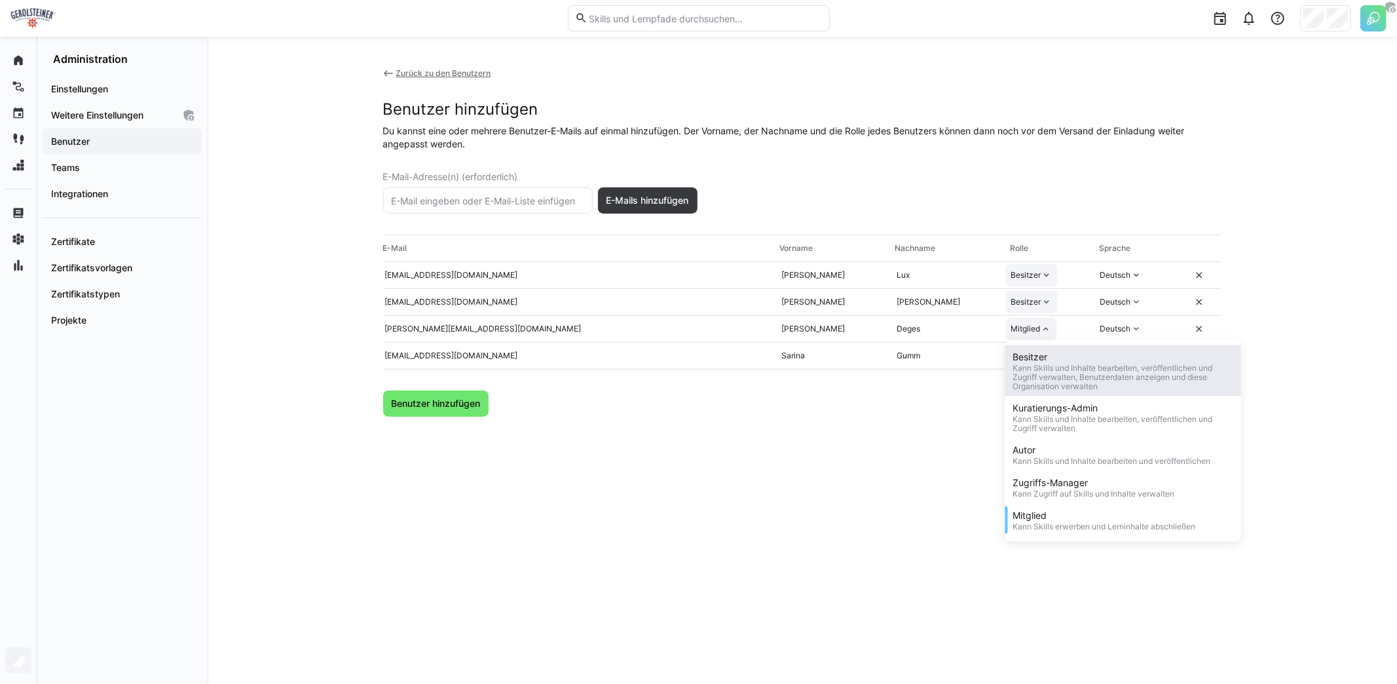
click at [1043, 350] on div "Besitzer Kann Skills und Inhalte bearbeiten, veröffentlichen und Zugriff verwal…" at bounding box center [1123, 370] width 236 height 51
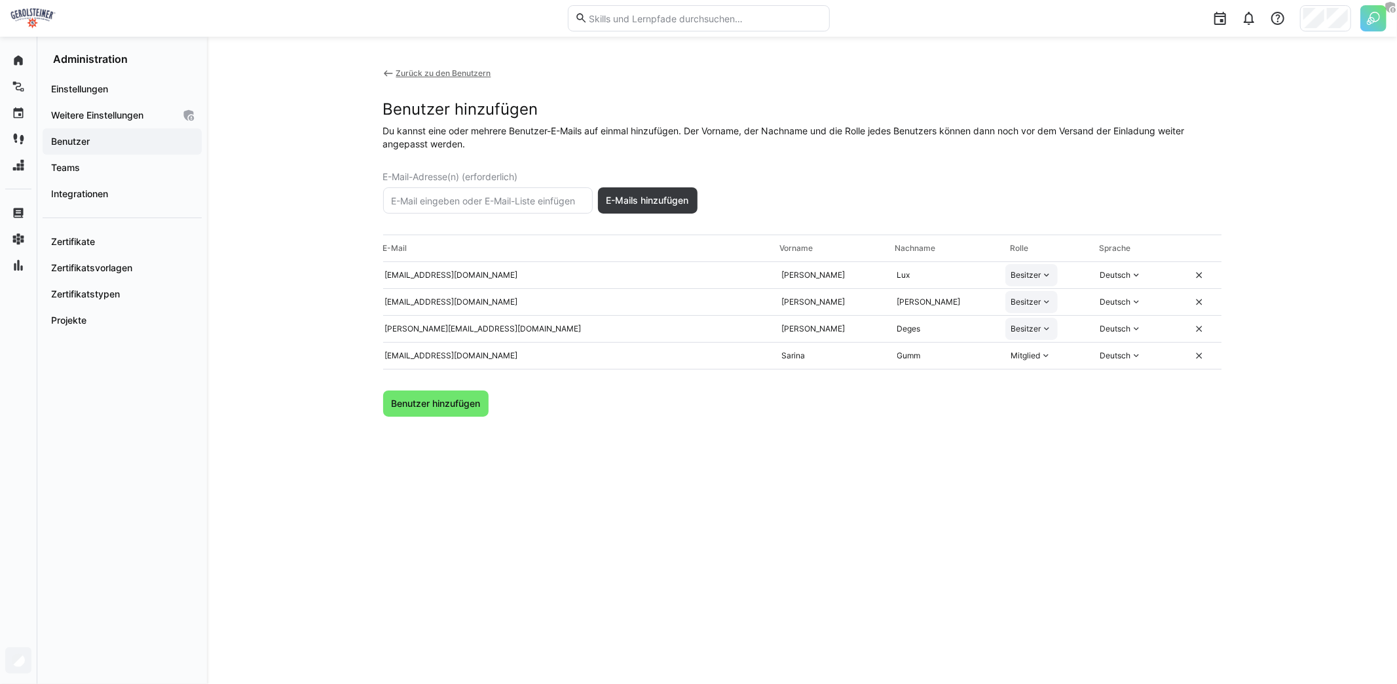
click at [1044, 369] on hr at bounding box center [802, 369] width 838 height 1
click at [1041, 360] on div "Mitglied" at bounding box center [1031, 356] width 52 height 22
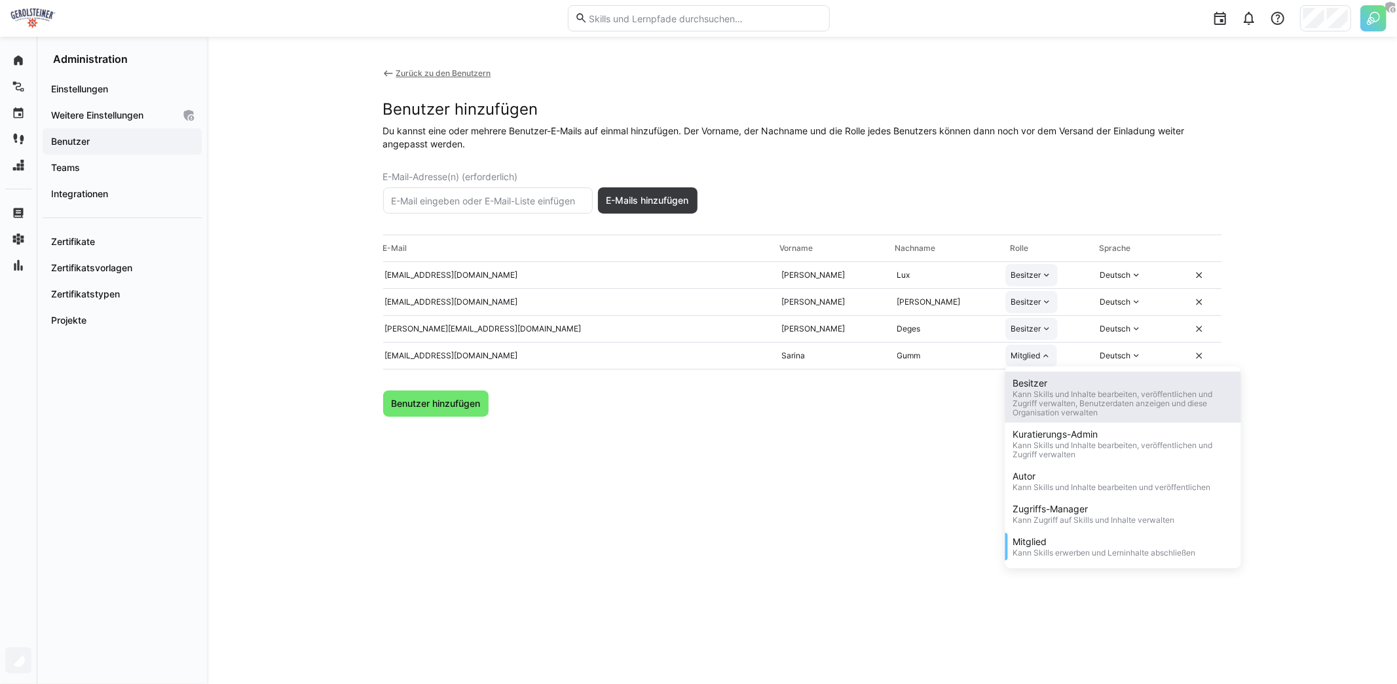
click at [1045, 383] on div "Besitzer" at bounding box center [1123, 383] width 220 height 13
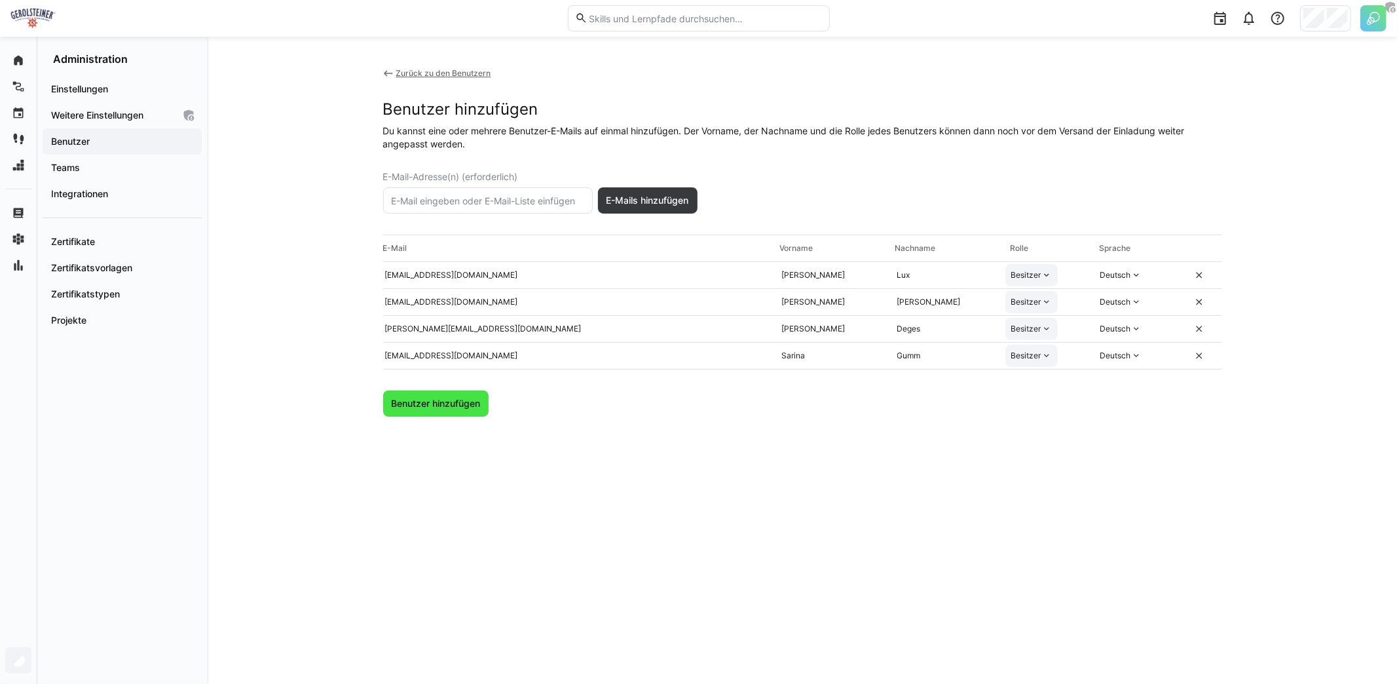
click at [436, 413] on span "Benutzer hinzufügen" at bounding box center [436, 403] width 106 height 26
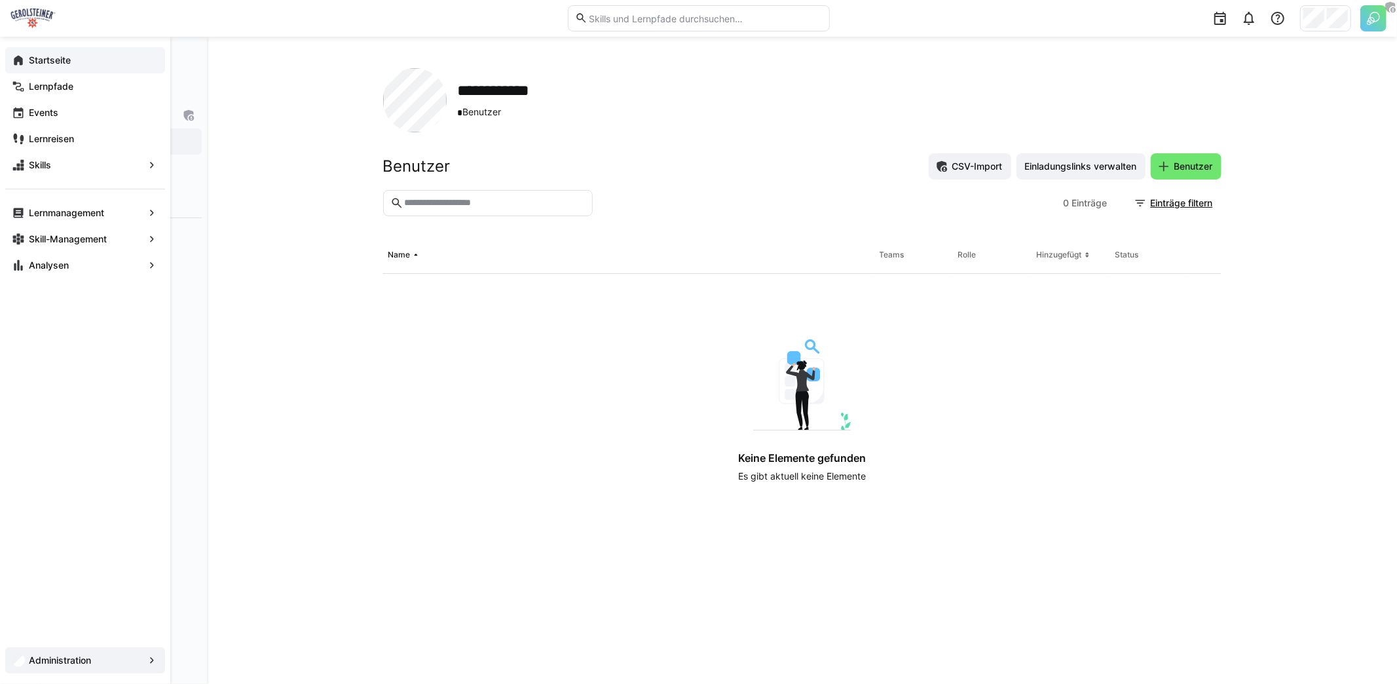
click at [0, 0] on app-navigation-label "Startseite" at bounding box center [0, 0] width 0 height 0
